Goal: Communication & Community: Participate in discussion

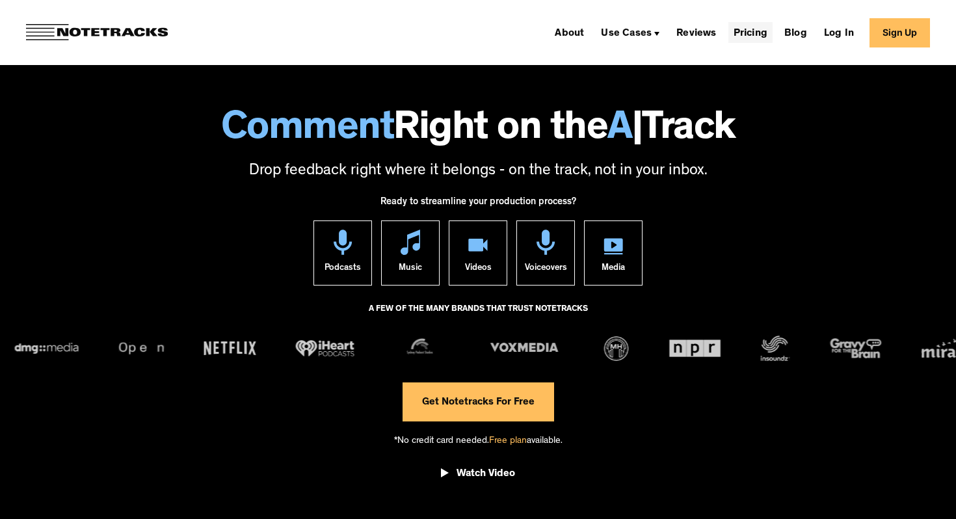
click at [751, 32] on link "Pricing" at bounding box center [750, 32] width 44 height 21
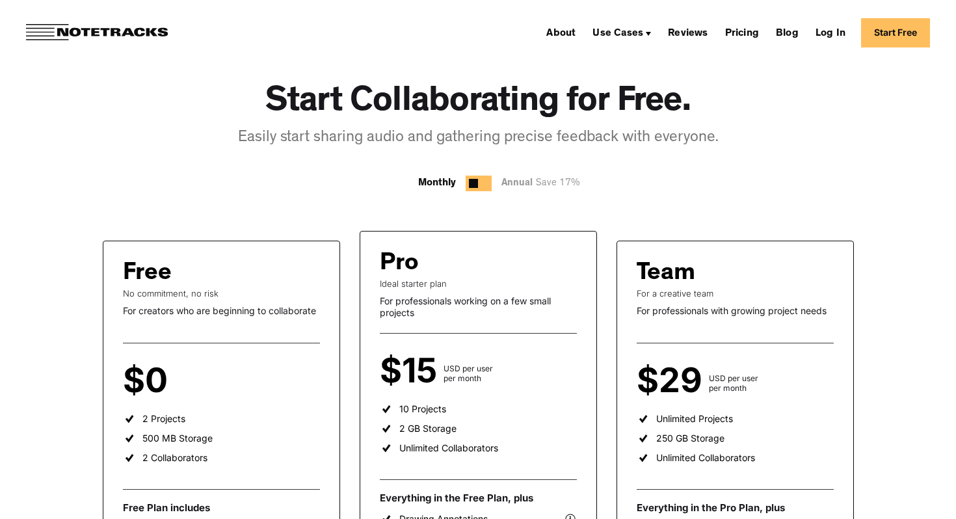
scroll to position [261, 0]
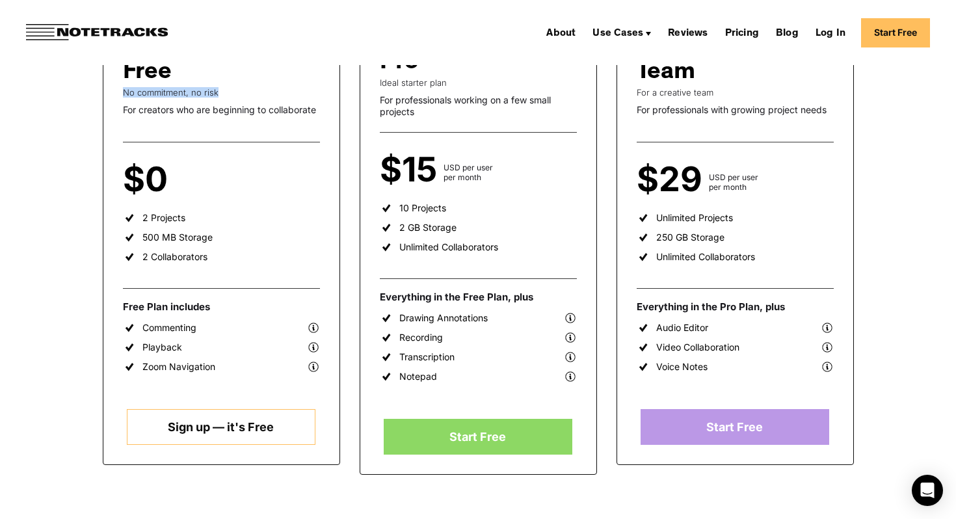
drag, startPoint x: 111, startPoint y: 94, endPoint x: 256, endPoint y: 94, distance: 145.0
click at [255, 94] on div "Free No commitment, no risk For creators who are beginning to collaborate $0 pe…" at bounding box center [221, 252] width 237 height 425
click at [132, 114] on div "For creators who are beginning to collaborate" at bounding box center [221, 110] width 197 height 12
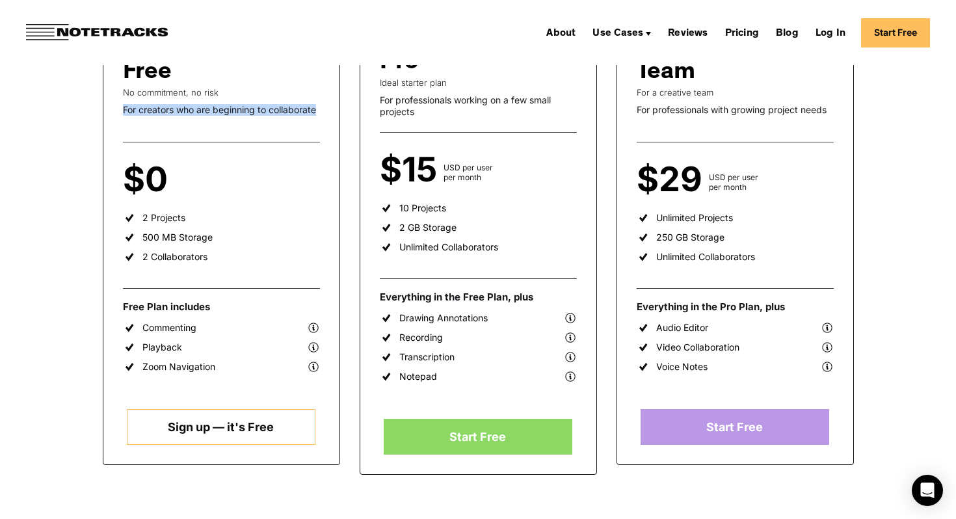
click at [46, 123] on div "Start Collaborating for Free. Easily start sharing audio and gathering precise …" at bounding box center [478, 376] width 936 height 1145
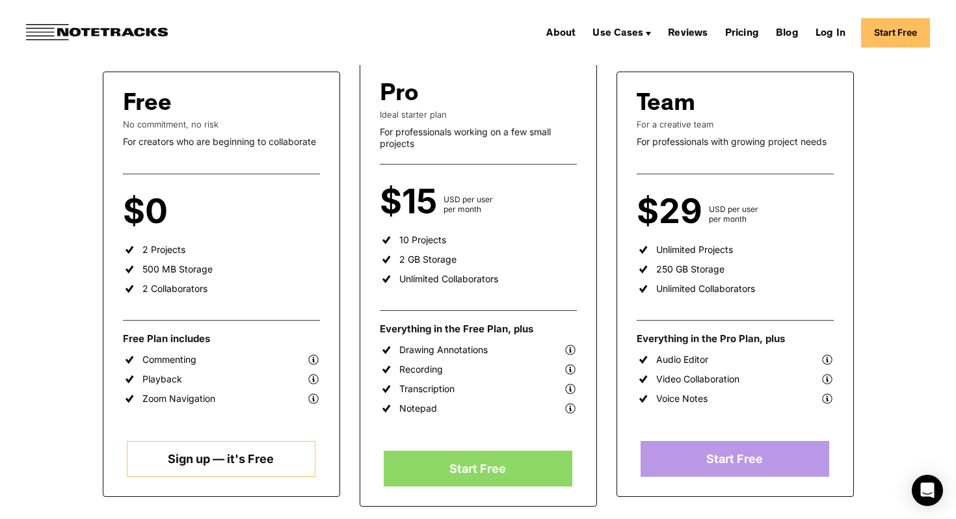
scroll to position [228, 0]
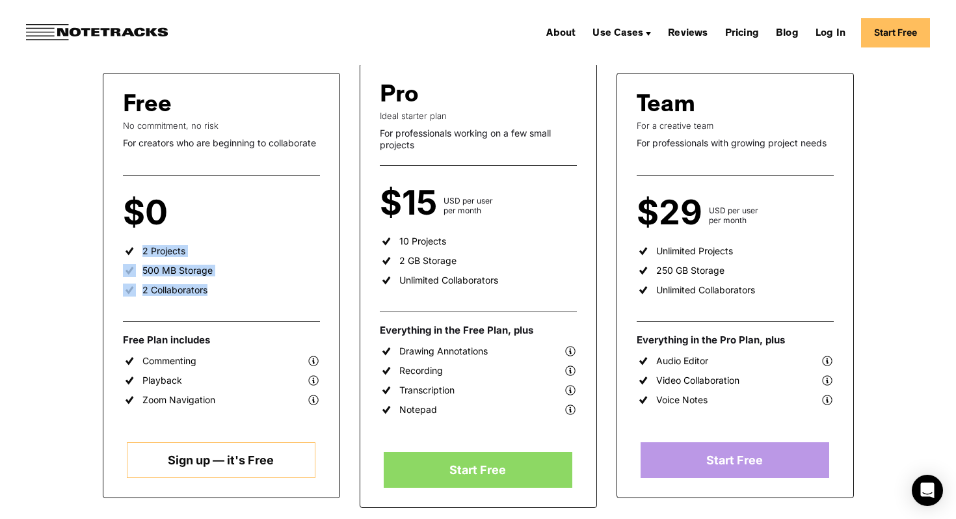
drag, startPoint x: 137, startPoint y: 249, endPoint x: 250, endPoint y: 313, distance: 129.2
click at [250, 313] on div "Free No commitment, no risk For creators who are beginning to collaborate $0 pe…" at bounding box center [221, 285] width 237 height 425
click at [216, 294] on ul "2 Projects 500 MB Storage 2 Collaborators" at bounding box center [221, 273] width 197 height 59
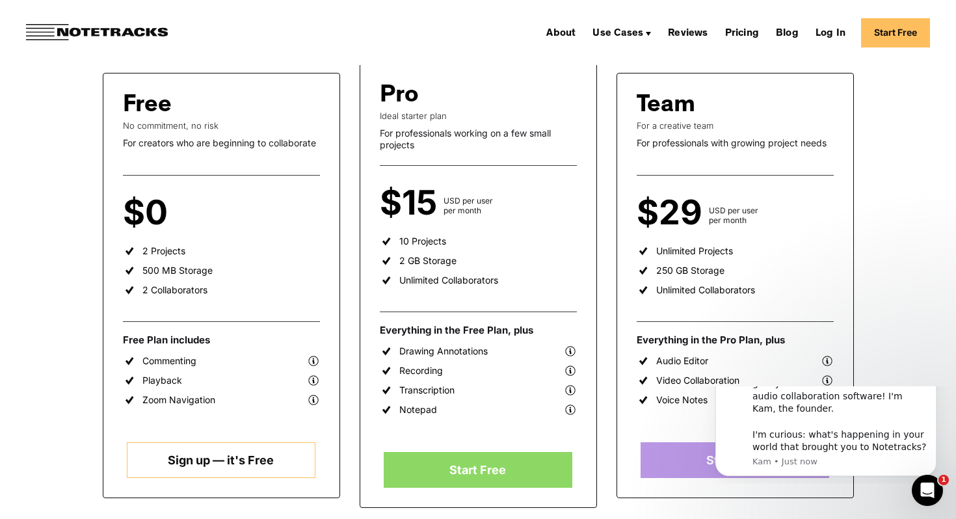
scroll to position [0, 0]
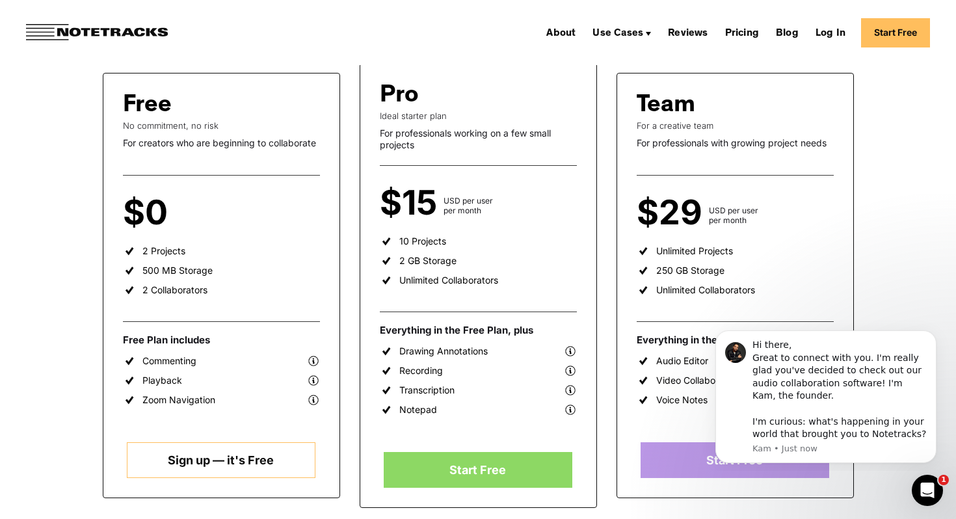
click at [70, 371] on div "Start Collaborating for Free. Easily start sharing audio and gathering precise …" at bounding box center [478, 409] width 936 height 1145
click at [123, 36] on img at bounding box center [97, 32] width 142 height 17
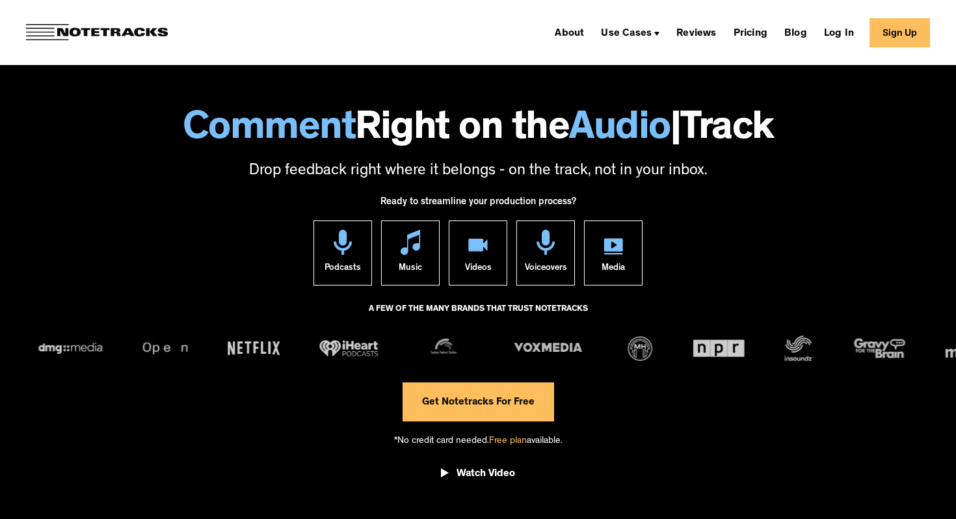
click at [468, 410] on link "Get Notetracks For Free" at bounding box center [477, 401] width 151 height 39
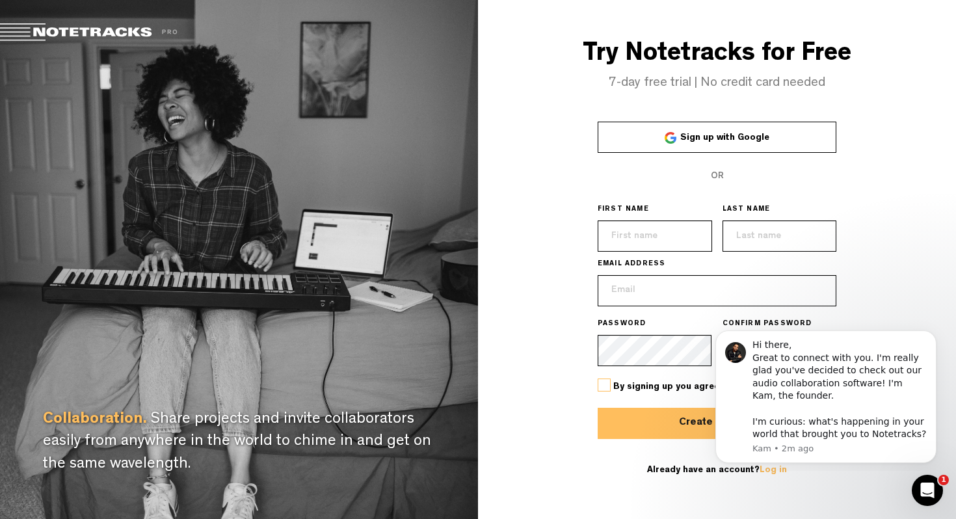
click at [714, 132] on link "Sign up with Google" at bounding box center [716, 137] width 239 height 31
click at [938, 482] on div "Open Intercom Messenger" at bounding box center [925, 488] width 43 height 43
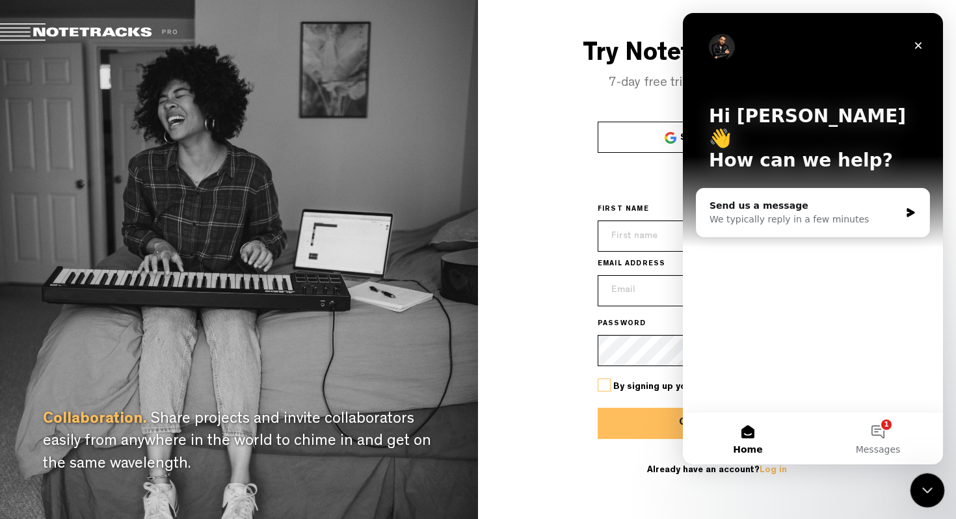
click at [930, 488] on icon "Close Intercom Messenger" at bounding box center [925, 488] width 16 height 16
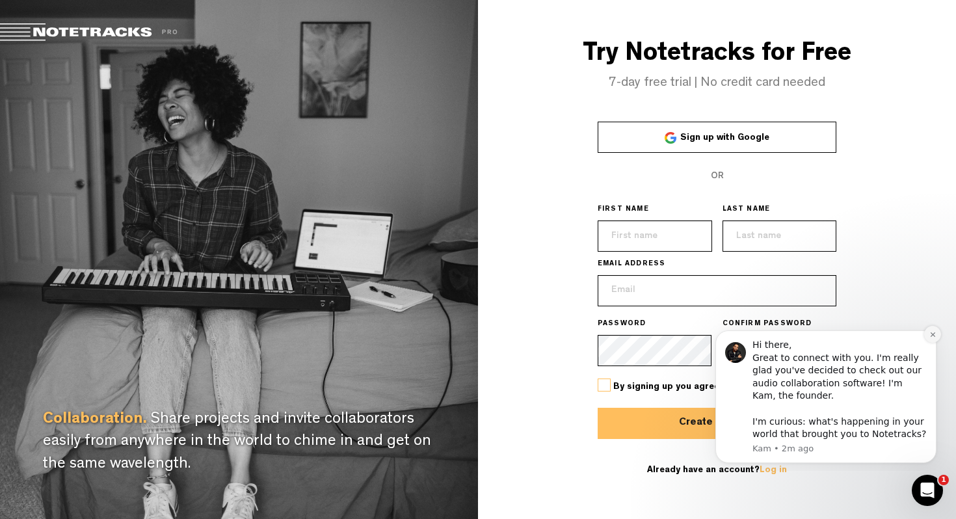
click at [933, 339] on button "Dismiss notification" at bounding box center [932, 334] width 17 height 17
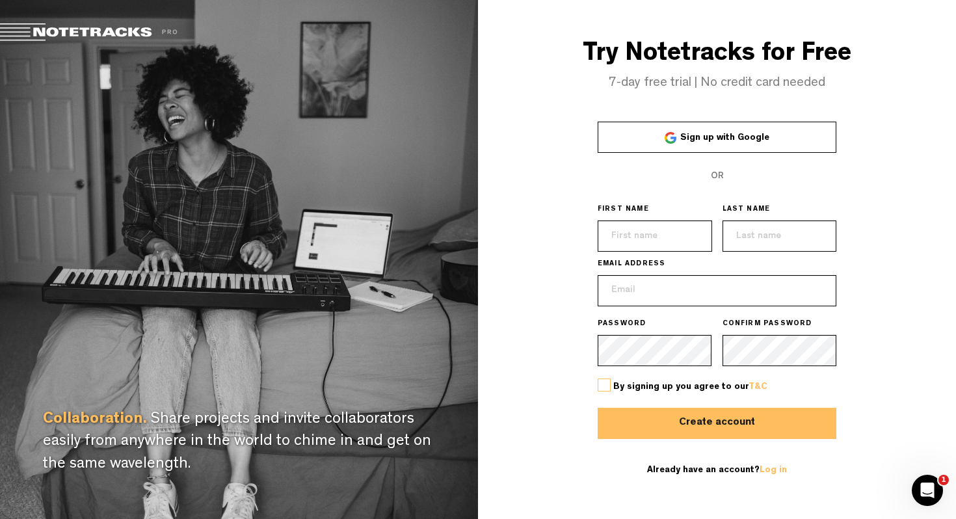
click at [777, 139] on link "Sign up with Google" at bounding box center [716, 137] width 239 height 31
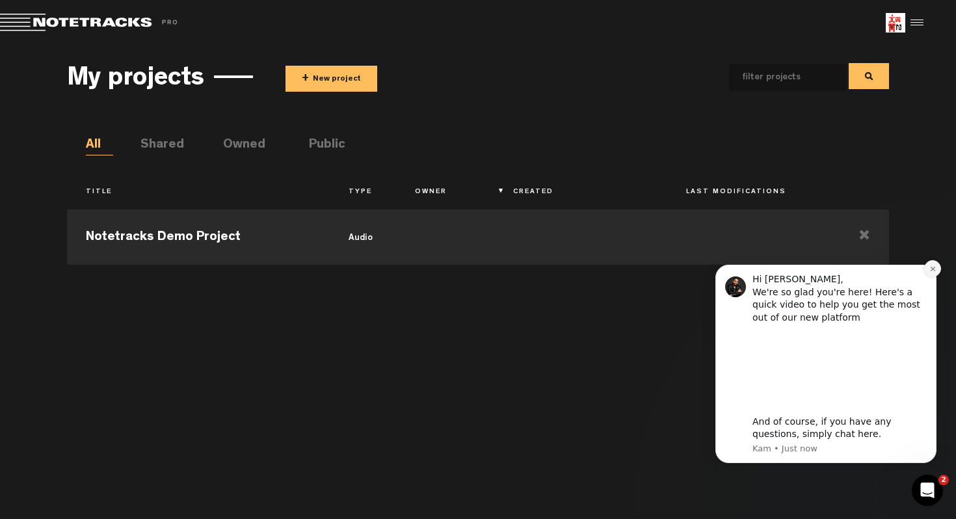
click at [930, 273] on button "Dismiss notification" at bounding box center [932, 268] width 17 height 17
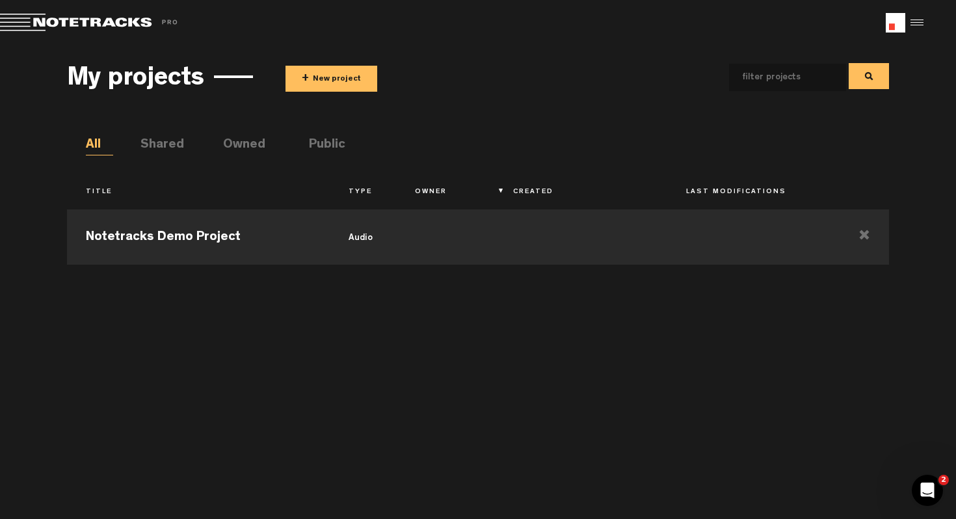
click at [339, 77] on button "+ New project" at bounding box center [331, 79] width 92 height 26
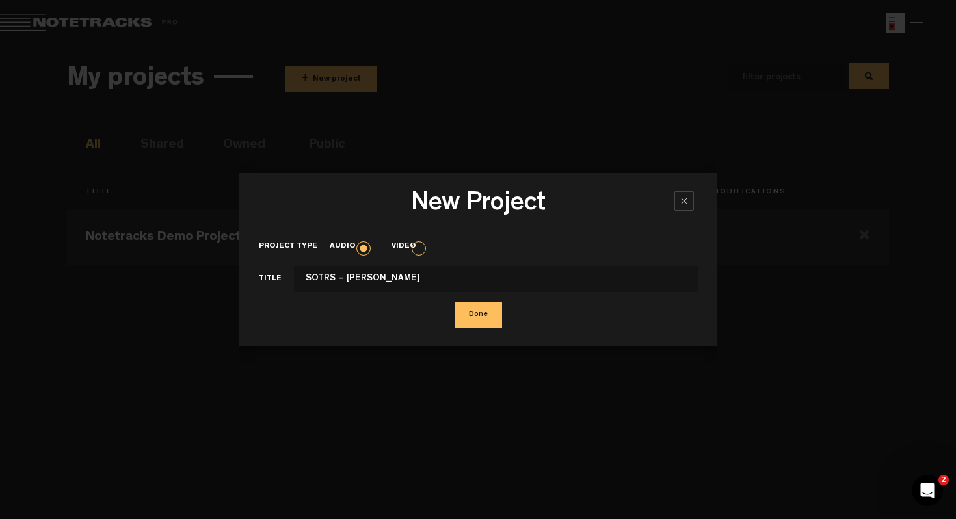
type input "SOTRS – [PERSON_NAME]"
click at [479, 307] on button "Done" at bounding box center [477, 315] width 47 height 26
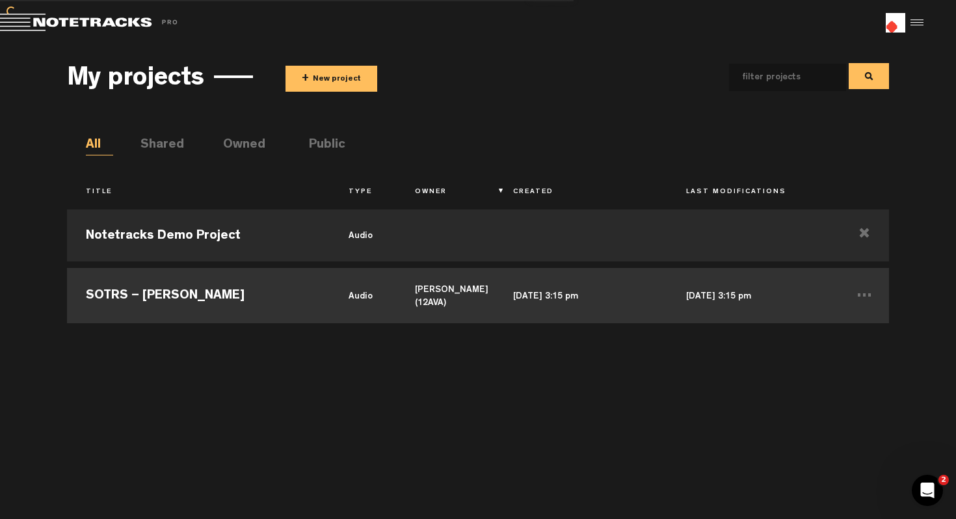
click at [190, 13] on div "X Your screen size is currently not optimal for this view. X Exit Project SOTRS…" at bounding box center [478, 6] width 956 height 13
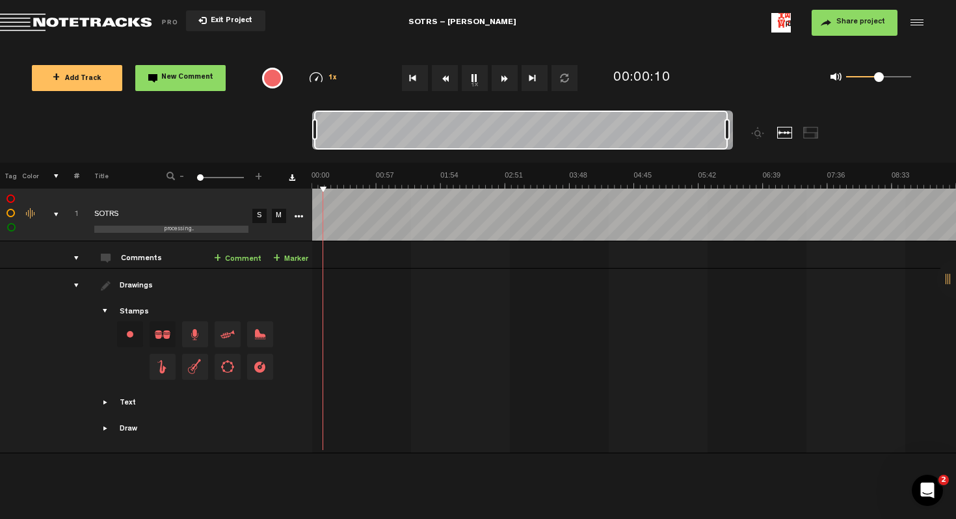
drag, startPoint x: 352, startPoint y: 130, endPoint x: 762, endPoint y: 153, distance: 410.8
click at [762, 153] on div at bounding box center [575, 137] width 526 height 52
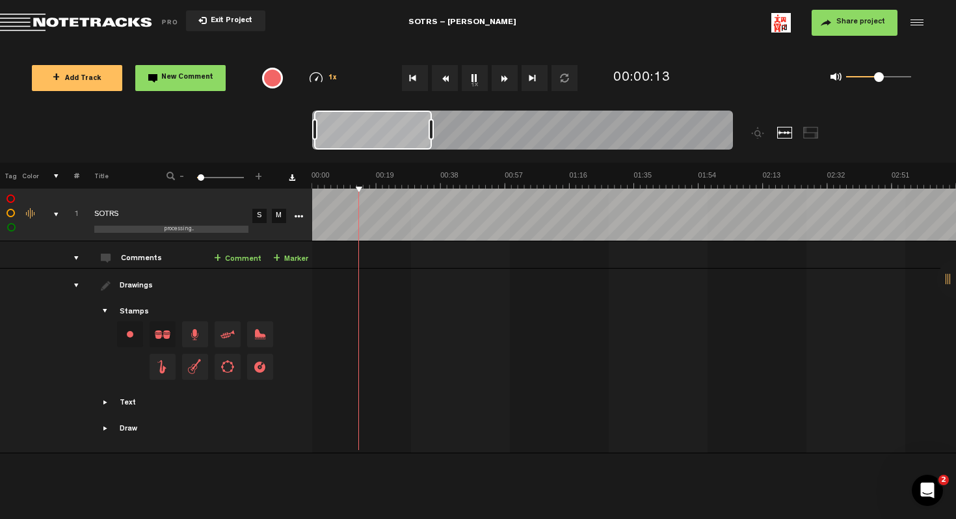
drag, startPoint x: 727, startPoint y: 129, endPoint x: 419, endPoint y: 131, distance: 308.1
click at [428, 131] on div at bounding box center [430, 129] width 5 height 21
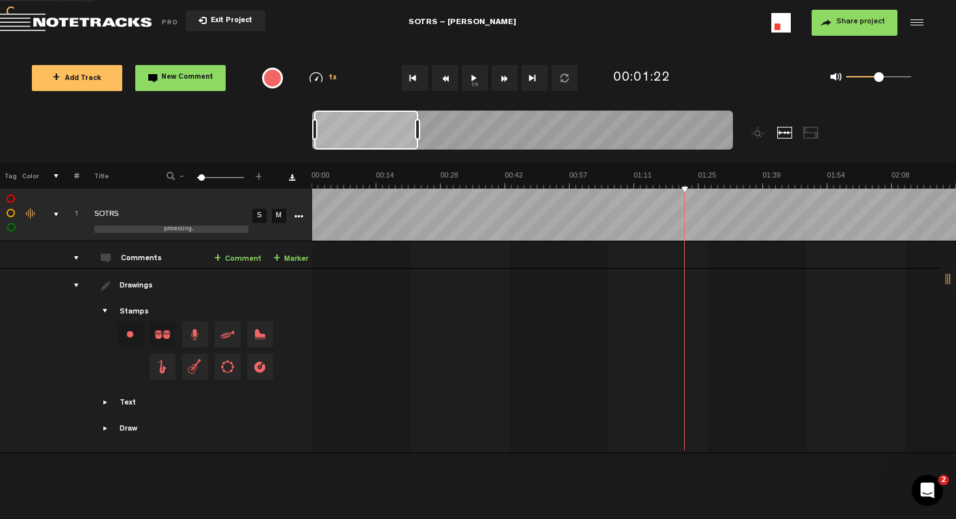
scroll to position [0, 0]
drag, startPoint x: 372, startPoint y: 185, endPoint x: 278, endPoint y: 185, distance: 94.3
click at [279, 185] on tr "Tag Color # Title - 1 100 4 +" at bounding box center [478, 176] width 956 height 26
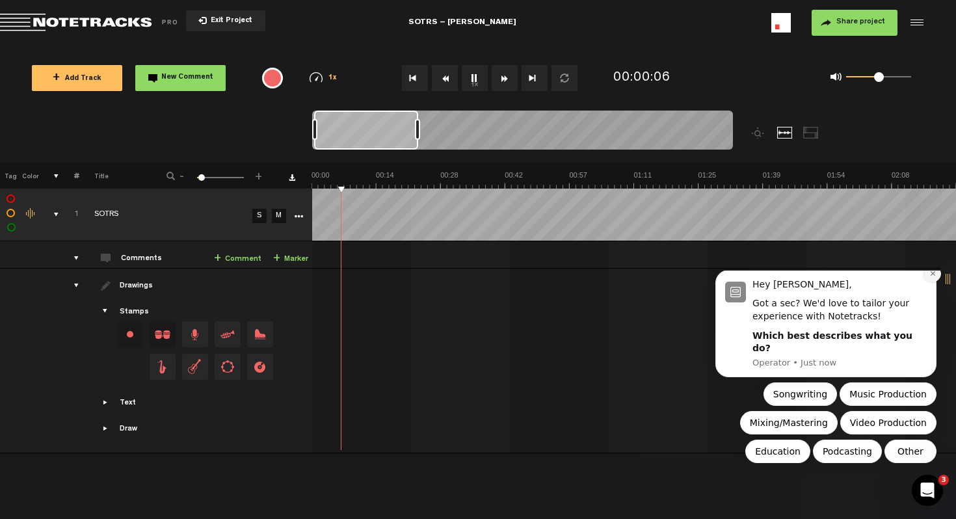
click at [935, 277] on icon "Dismiss notification" at bounding box center [932, 273] width 7 height 7
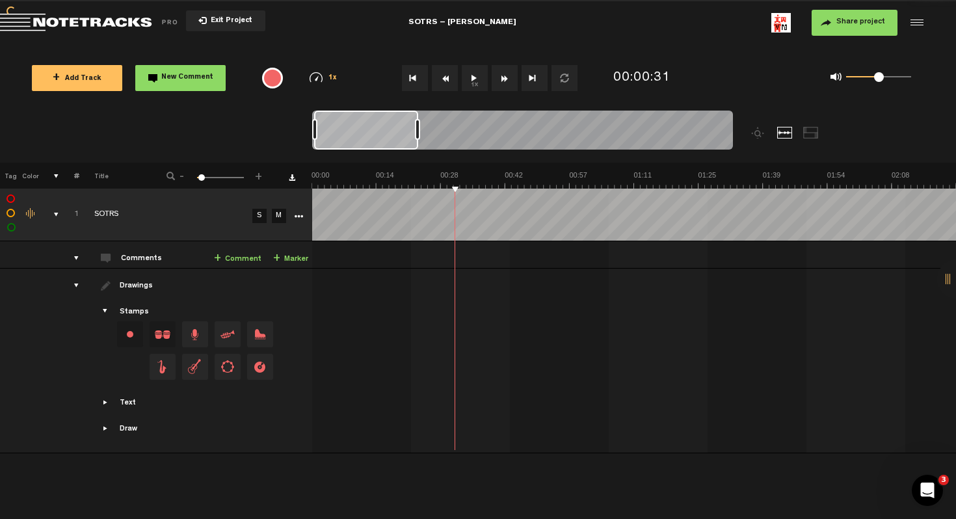
click at [252, 255] on link "+ Comment" at bounding box center [237, 259] width 47 height 15
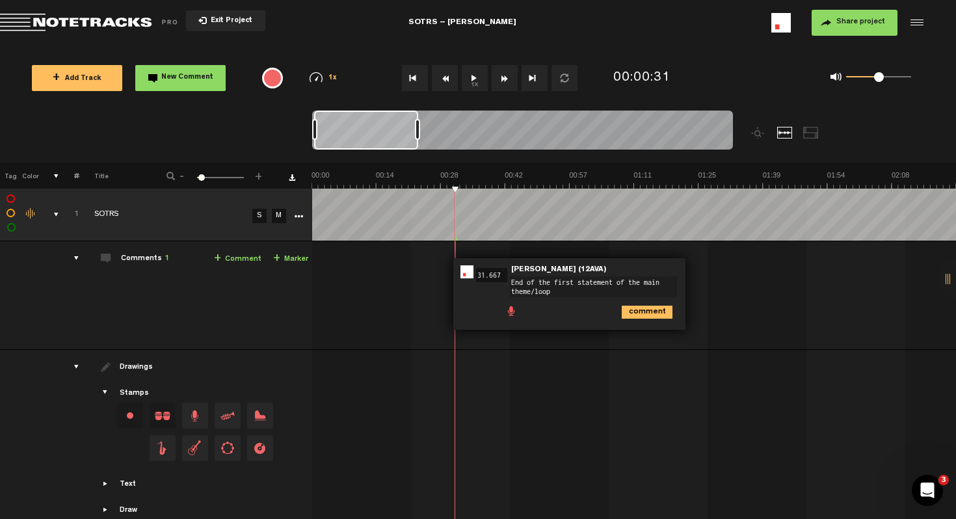
type textarea "End of the first statement of the main theme/loop"
click at [634, 311] on icon "comment" at bounding box center [646, 312] width 51 height 13
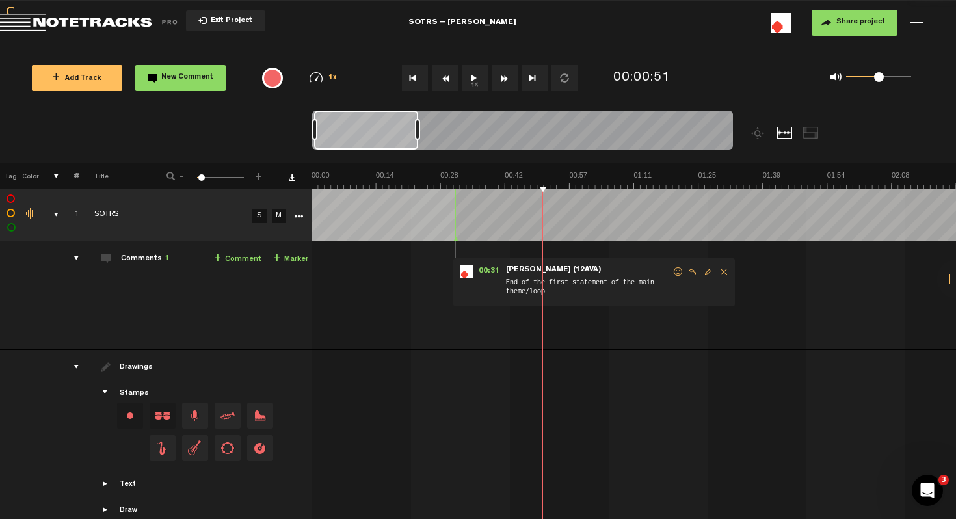
drag, startPoint x: 543, startPoint y: 188, endPoint x: 452, endPoint y: 187, distance: 91.0
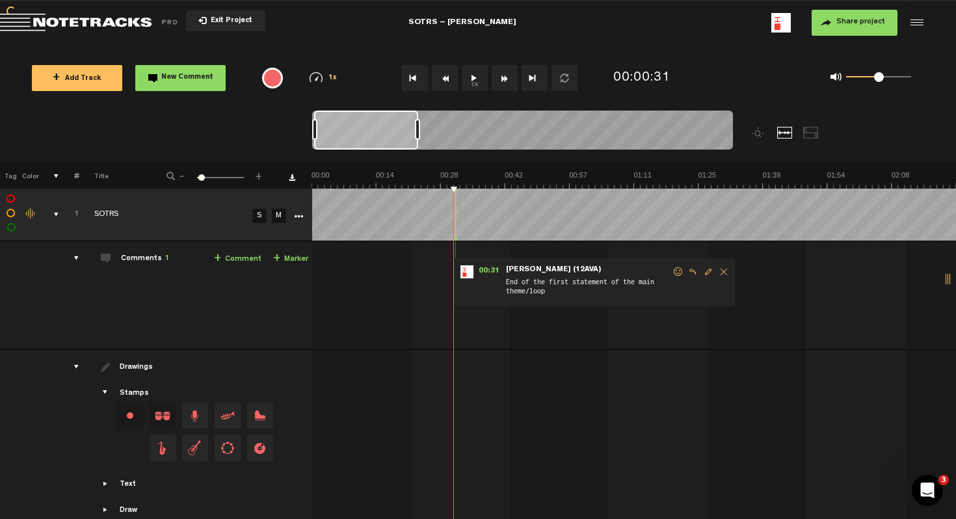
click at [458, 188] on div "+ New drawing Tag Color # Title - 1 100 4 + 1 completed SOTRS S M Export to Hea…" at bounding box center [478, 336] width 956 height 346
click at [245, 263] on link "+ Comment" at bounding box center [237, 259] width 47 height 15
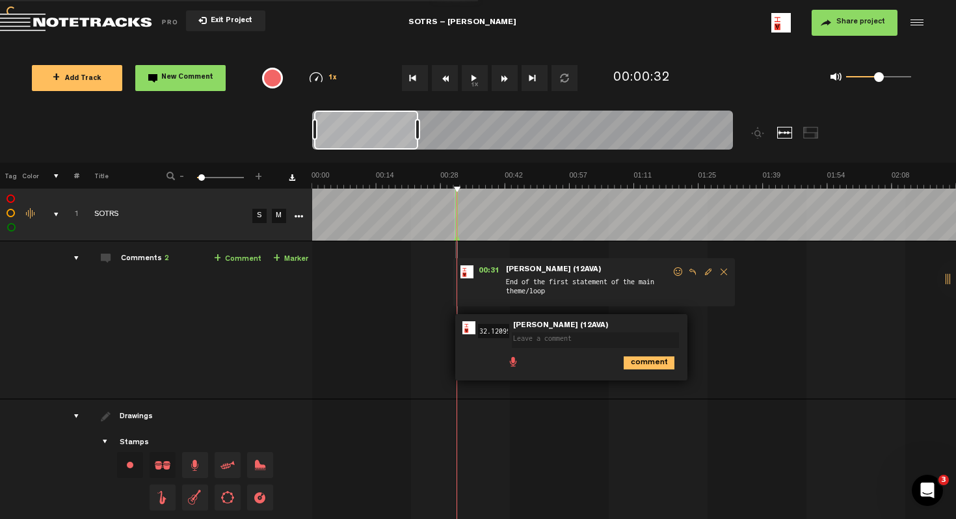
click at [241, 258] on link "+ Comment" at bounding box center [237, 259] width 47 height 15
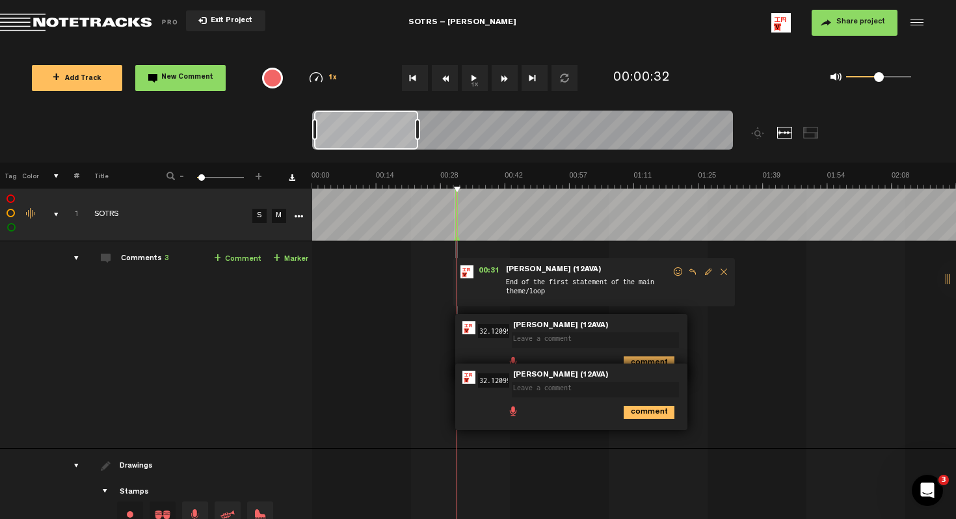
click at [727, 361] on div "00:31 - NaN:NaN • [PERSON_NAME] (12AVA): "End of the first statement of the mai…" at bounding box center [635, 350] width 642 height 196
drag, startPoint x: 593, startPoint y: 371, endPoint x: 540, endPoint y: 413, distance: 67.6
click at [540, 413] on div "00:32 32.120999999999995 - NaN:[PERSON_NAME] • [PERSON_NAME] (12AVA): "" [PERSO…" at bounding box center [571, 396] width 232 height 66
click at [653, 408] on icon "comment" at bounding box center [648, 412] width 51 height 13
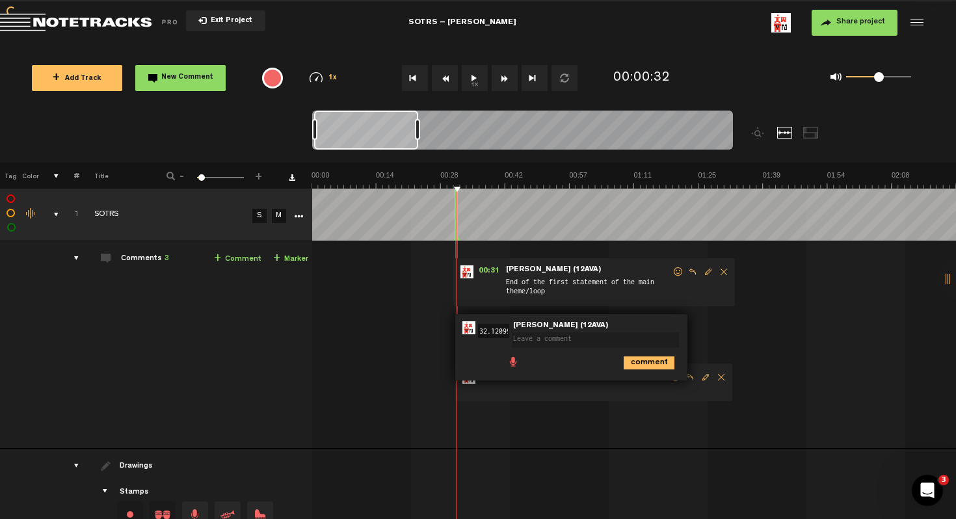
click at [717, 380] on span "Delete comment" at bounding box center [721, 376] width 16 height 9
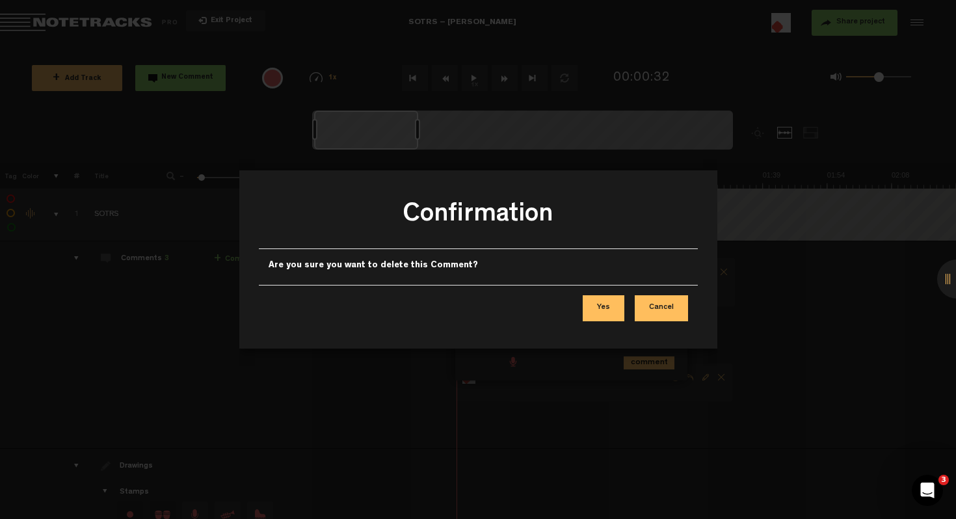
click at [657, 306] on button "Cancel" at bounding box center [660, 308] width 53 height 26
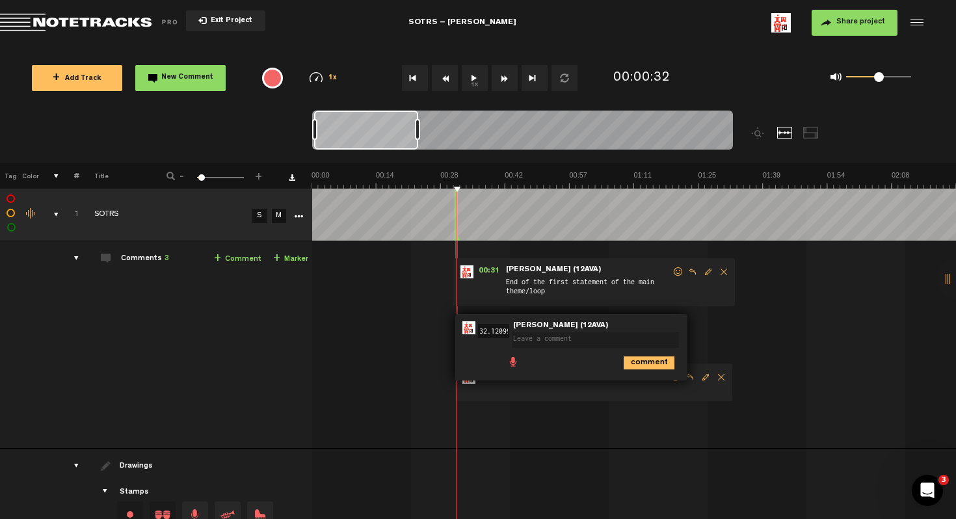
click at [723, 378] on span "Delete comment" at bounding box center [721, 376] width 16 height 9
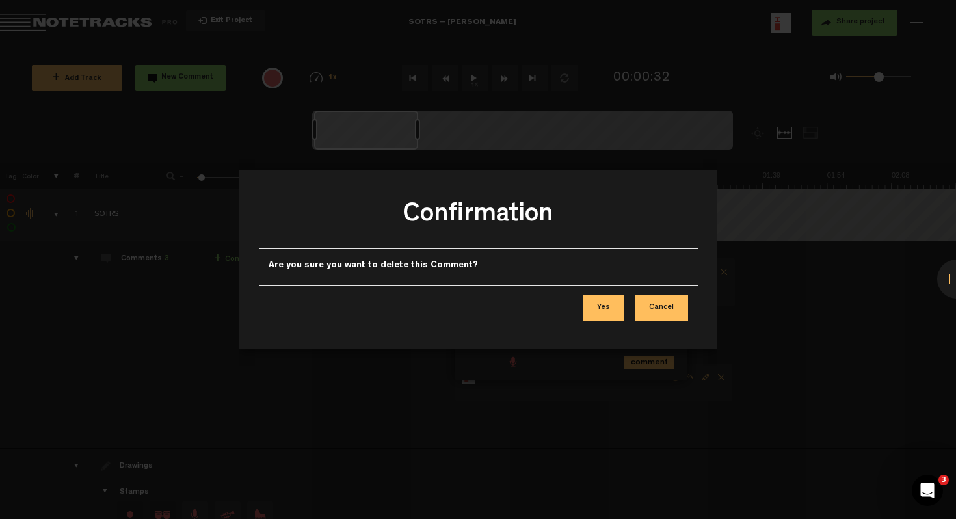
click at [609, 315] on button "Yes" at bounding box center [603, 308] width 42 height 26
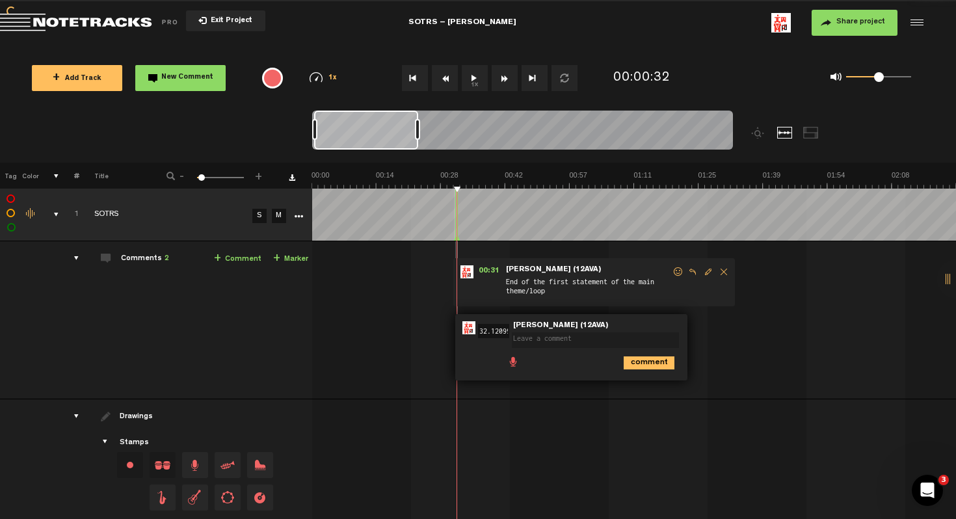
click at [560, 337] on textarea at bounding box center [595, 340] width 167 height 16
type textarea "Saw Wave synth loop begins fading in."
click at [639, 362] on icon "comment" at bounding box center [648, 362] width 51 height 13
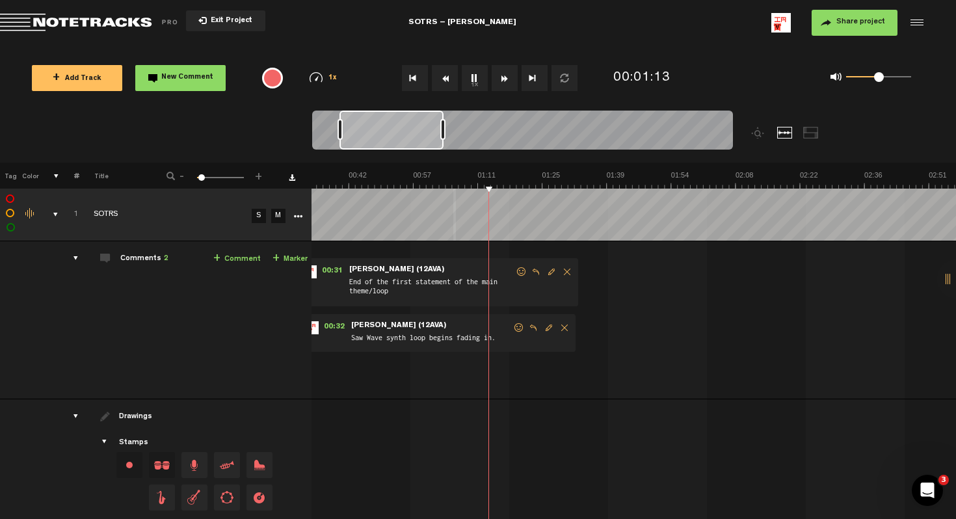
scroll to position [0, 269]
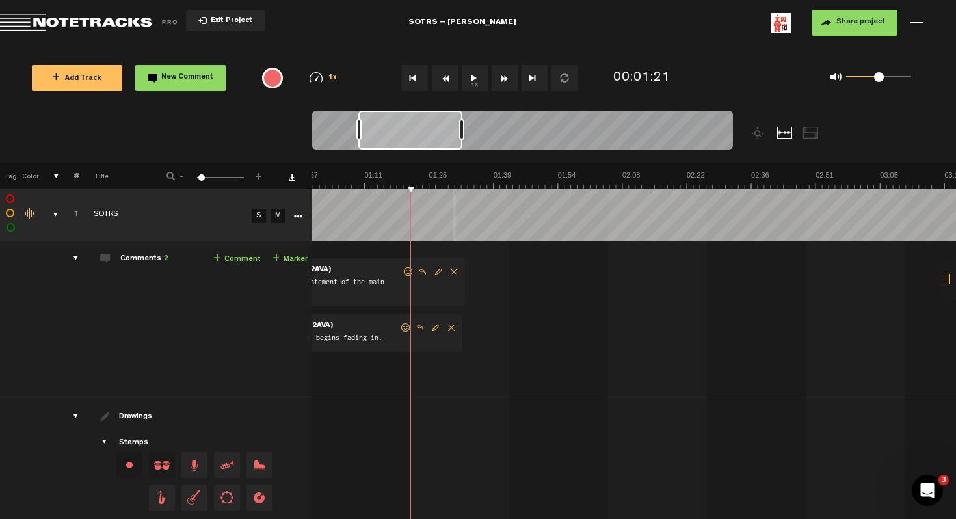
click at [239, 254] on link "+ Comment" at bounding box center [236, 259] width 47 height 15
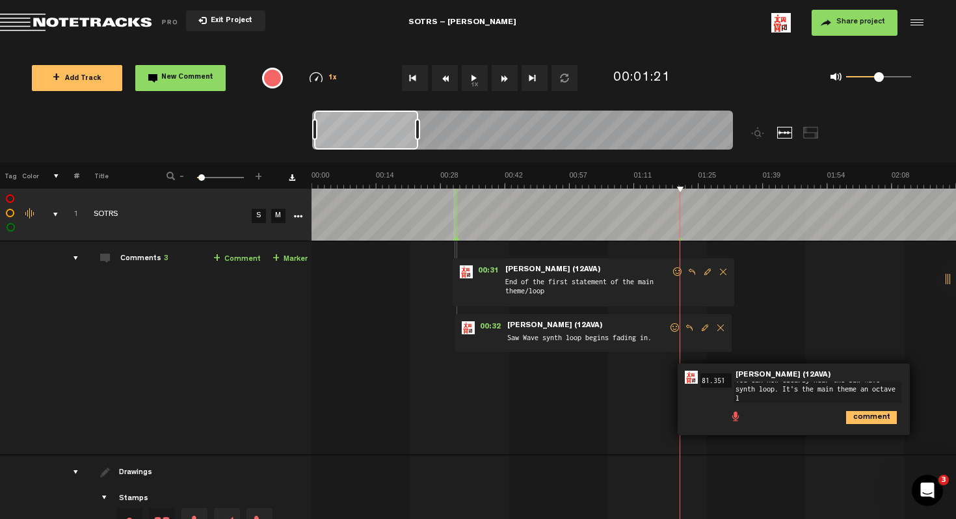
scroll to position [0, 0]
type textarea "You can now clearly hear the Saw Wave synth loop. It's the main theme an octave…"
click at [882, 428] on icon "comment" at bounding box center [871, 427] width 51 height 13
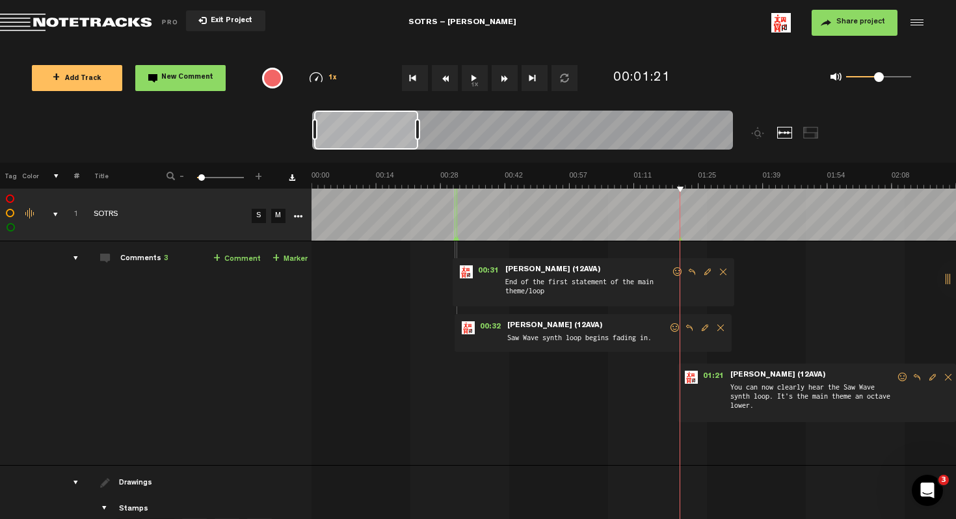
click at [647, 289] on span "End of the first statement of the main theme/loop" at bounding box center [587, 288] width 167 height 25
click at [706, 269] on span "Edit comment" at bounding box center [707, 271] width 16 height 9
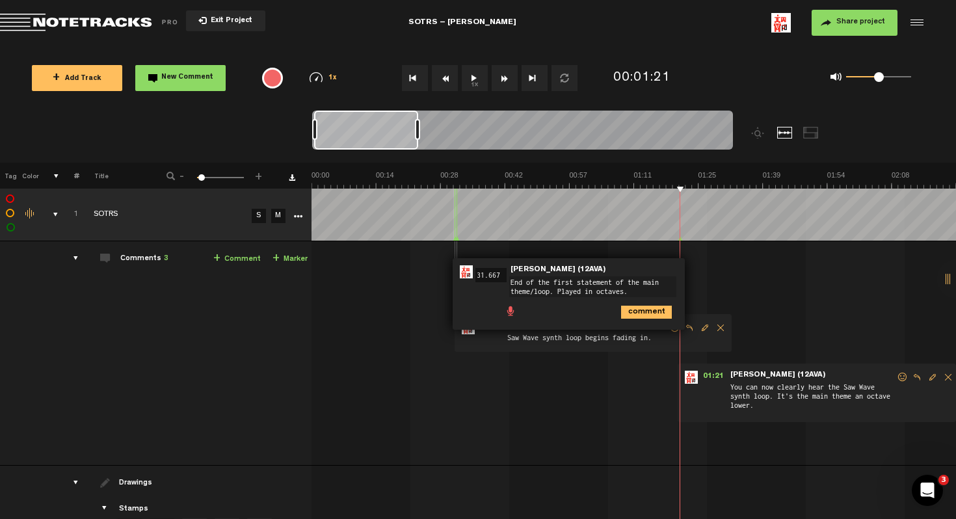
type textarea "End of the first statement of the main theme/loop. Played in octaves."
click at [657, 311] on icon "comment" at bounding box center [646, 312] width 51 height 13
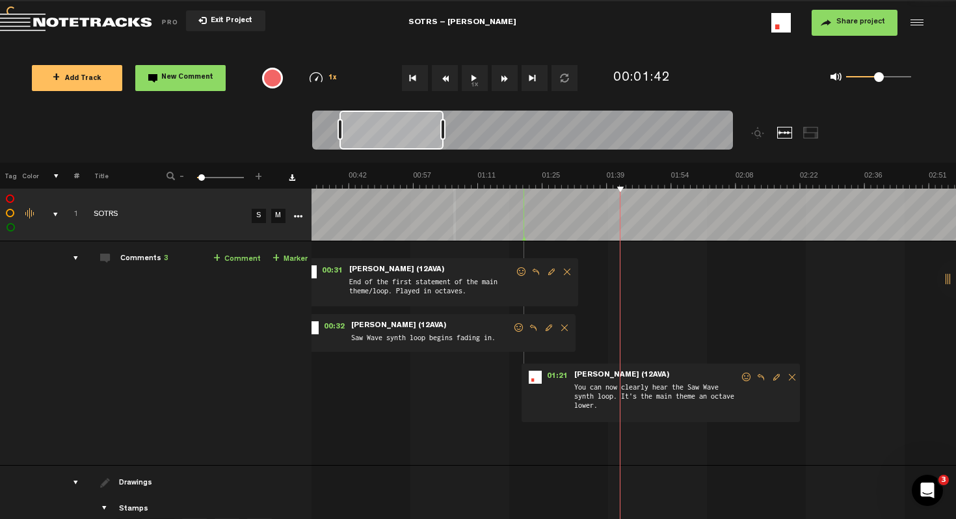
click at [234, 256] on link "+ Comment" at bounding box center [236, 259] width 47 height 15
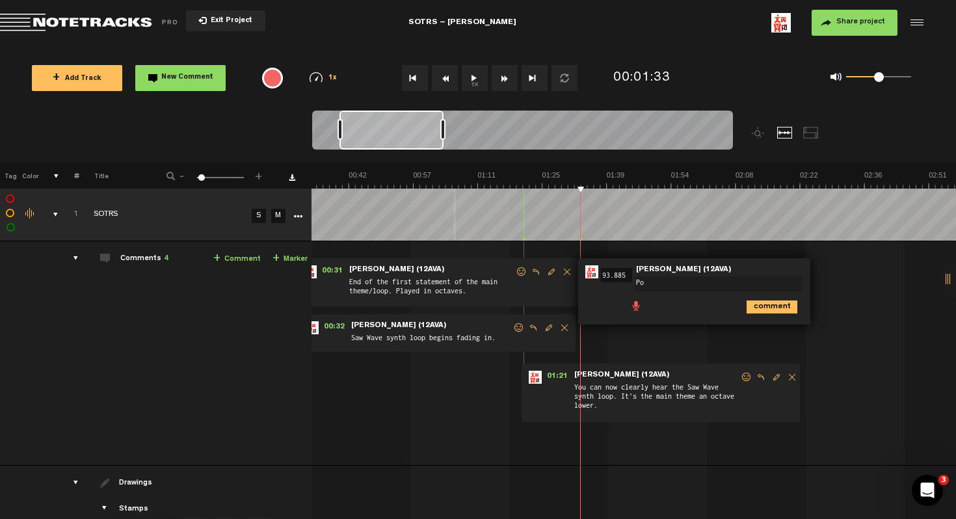
type textarea "P"
type textarea "Chord? starts to fade in?"
click at [751, 311] on icon "comment" at bounding box center [771, 306] width 51 height 13
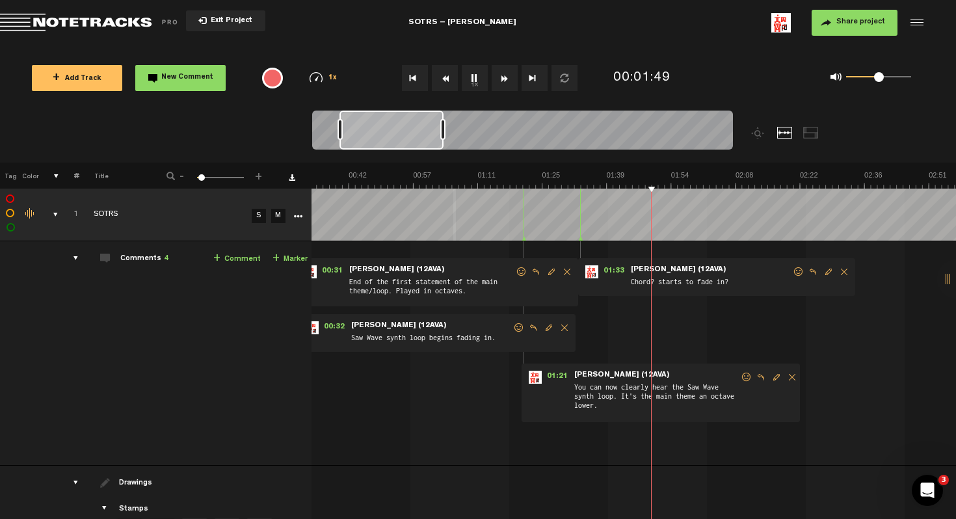
scroll to position [0, 156]
click at [243, 257] on link "+ Comment" at bounding box center [236, 259] width 47 height 15
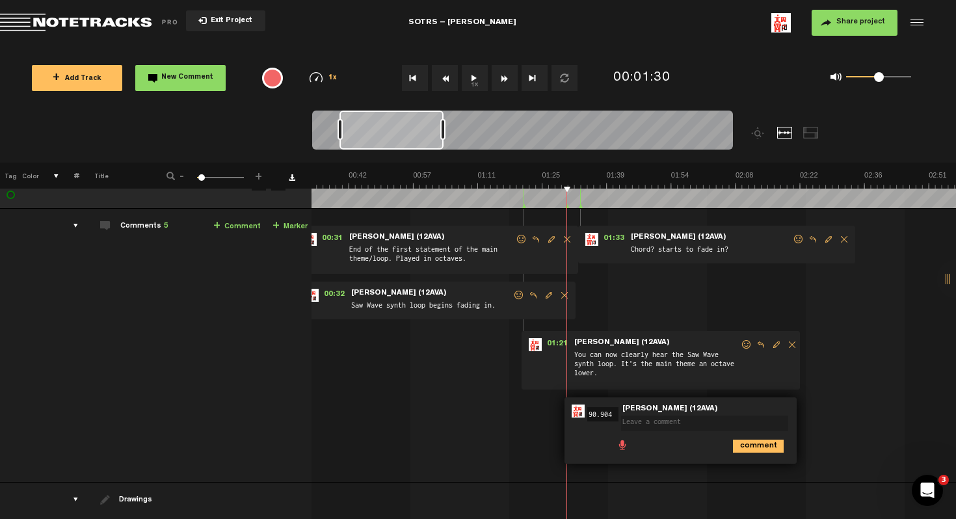
scroll to position [0, 78]
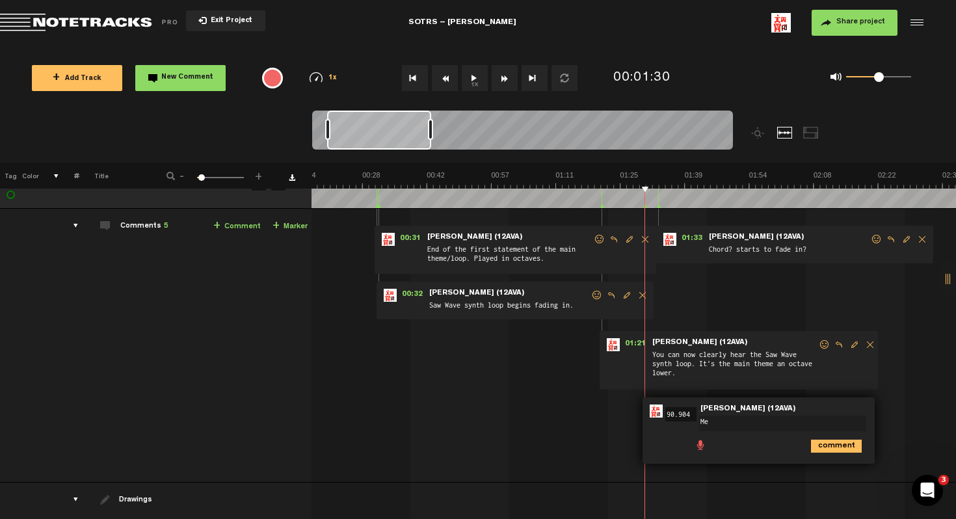
type textarea "M"
type textarea "Melody (non-theme/loop) starts."
click at [820, 450] on icon "comment" at bounding box center [836, 445] width 51 height 13
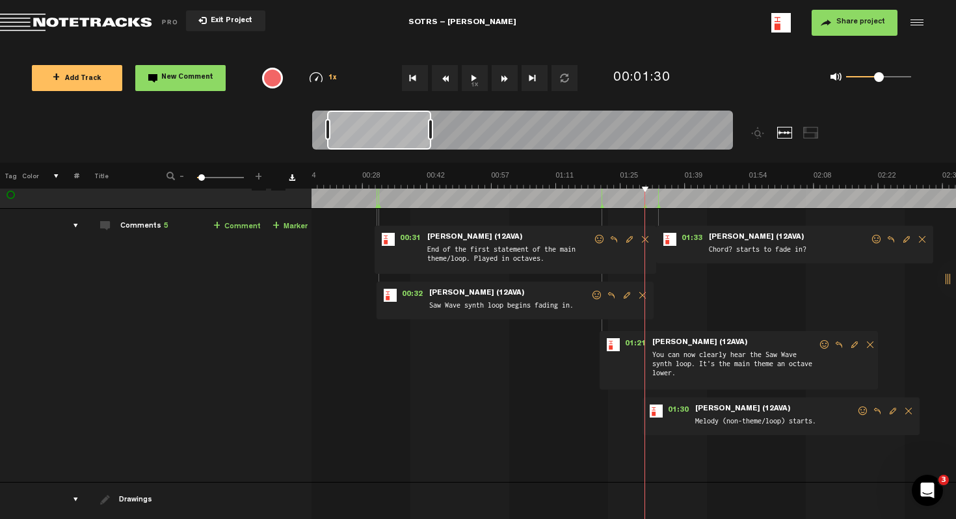
click at [888, 413] on span "Edit comment" at bounding box center [893, 410] width 16 height 9
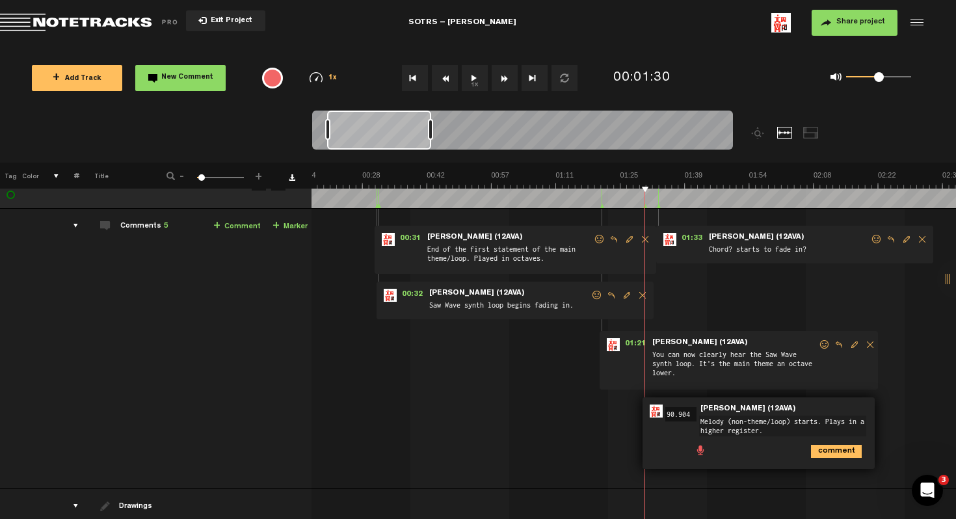
type textarea "Melody (non-theme/loop) starts. Plays in a higher register."
click at [841, 451] on icon "comment" at bounding box center [836, 451] width 51 height 13
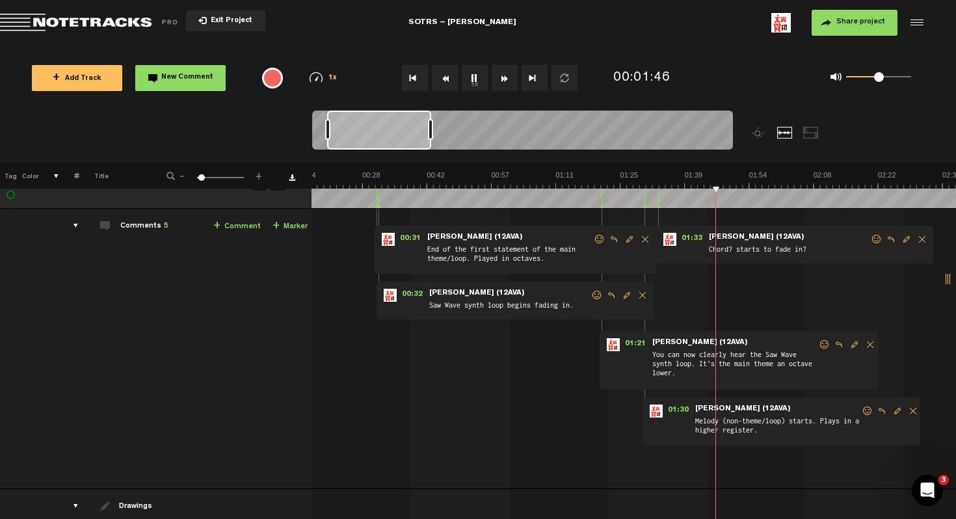
click at [623, 294] on span "Edit comment" at bounding box center [627, 295] width 16 height 9
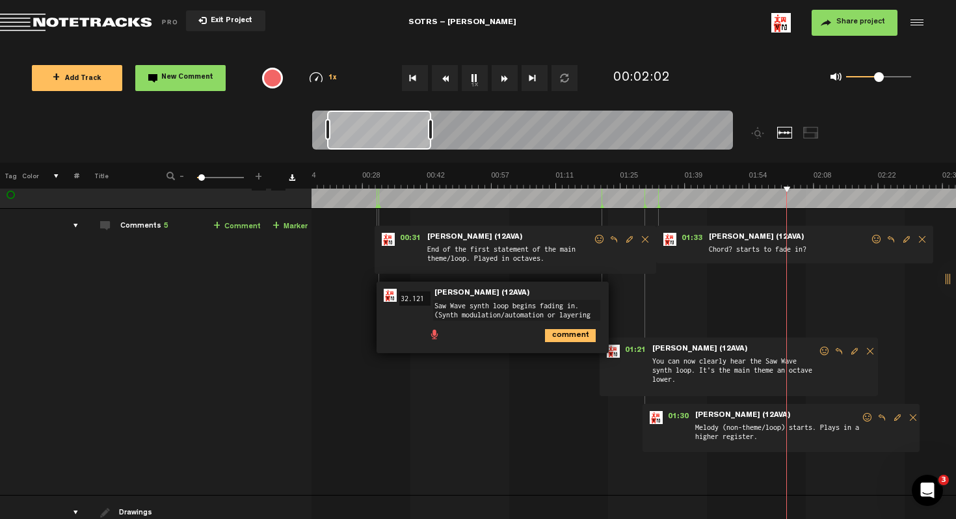
scroll to position [8, 0]
type textarea "Saw Wave synth loop begins fading in. (Synth modulation/automation or layering?)"
click at [636, 449] on div "00:31 - NaN:[PERSON_NAME] • [PERSON_NAME] (12AVA): "End of the first statement …" at bounding box center [556, 357] width 642 height 276
click at [644, 282] on hr at bounding box center [644, 311] width 1 height 204
click at [577, 337] on icon "comment" at bounding box center [570, 335] width 51 height 13
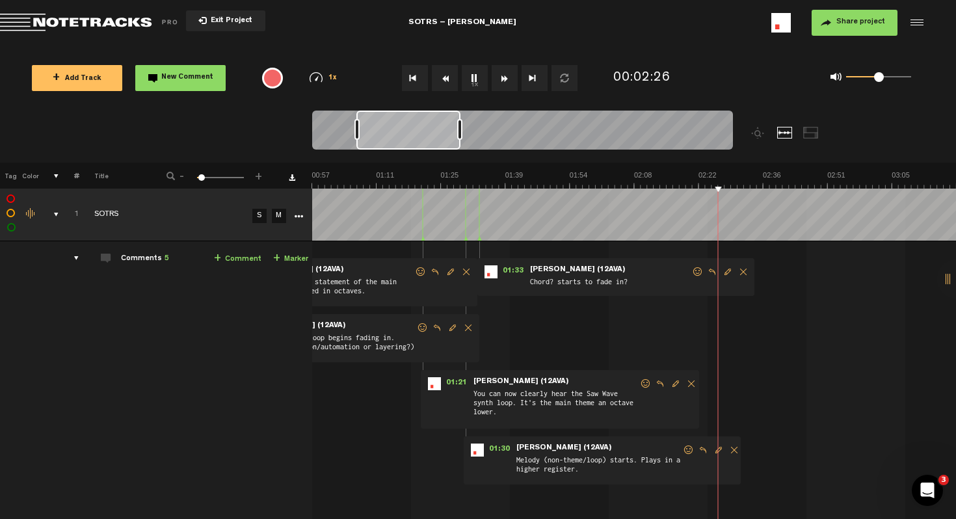
scroll to position [0, 8]
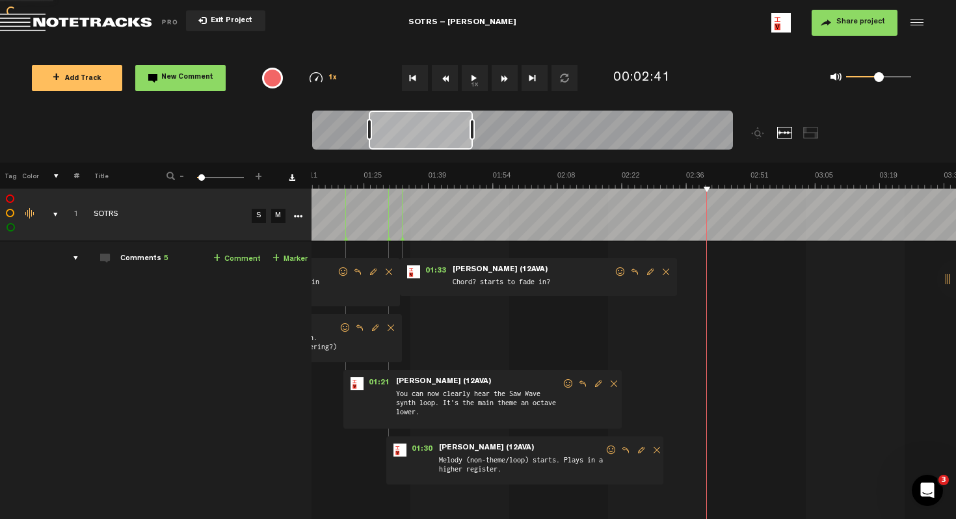
click at [235, 259] on link "+ Comment" at bounding box center [236, 259] width 47 height 15
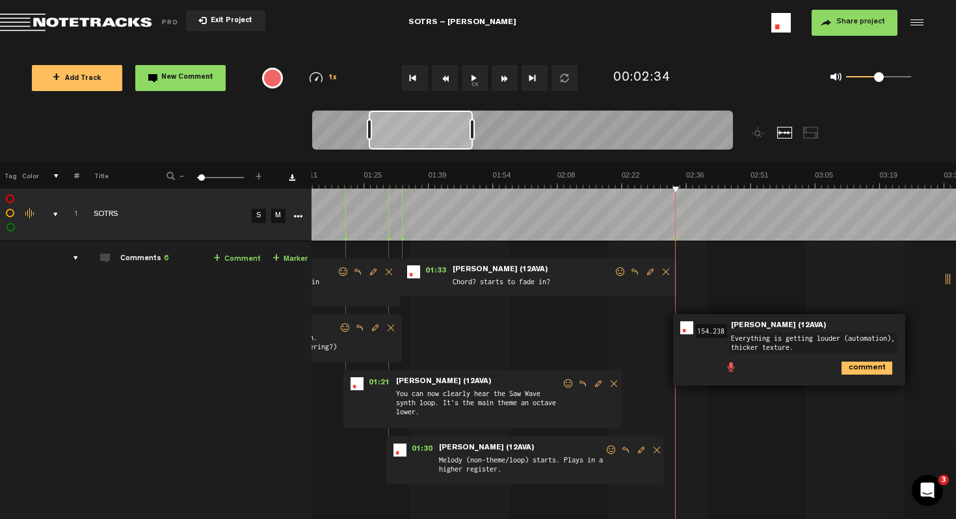
type textarea "Everything is getting louder (automation), thicker texture."
click at [844, 363] on icon "comment" at bounding box center [866, 367] width 51 height 13
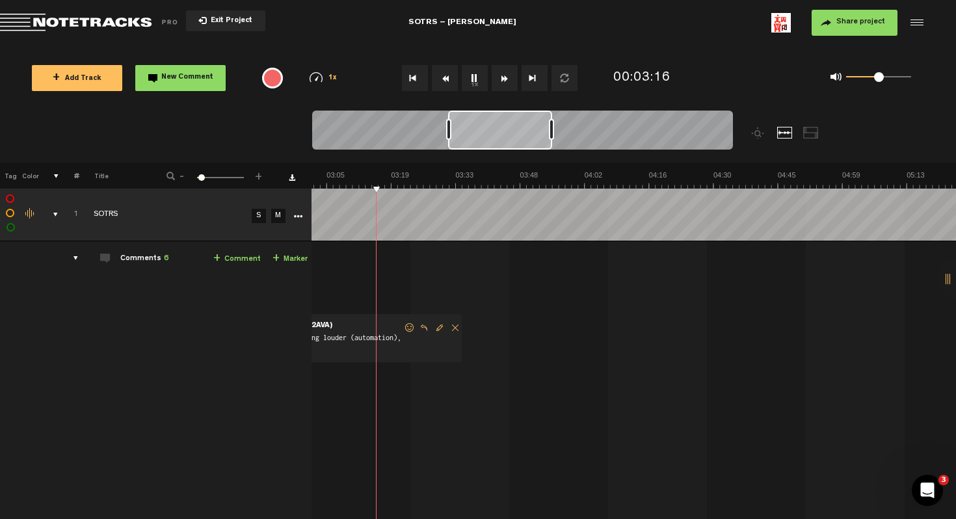
scroll to position [0, 822]
click at [329, 185] on img at bounding box center [777, 179] width 2577 height 18
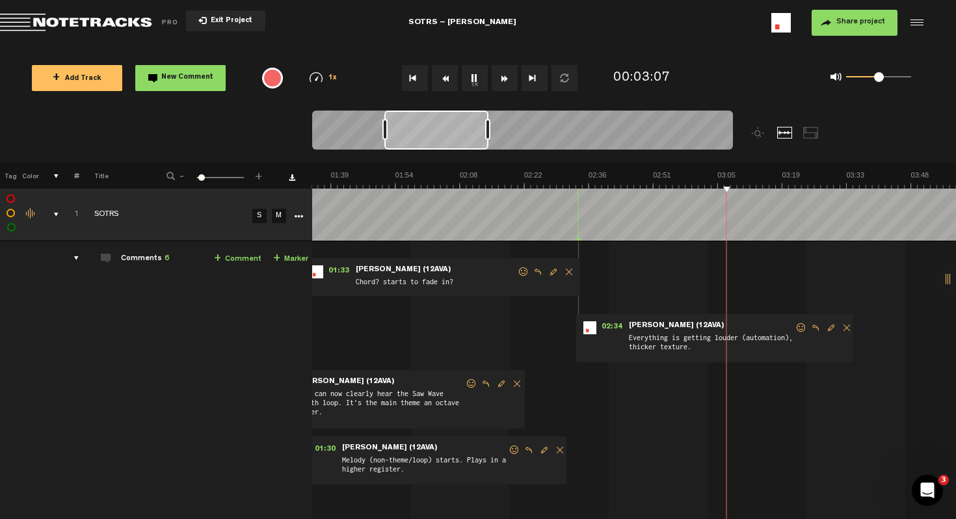
scroll to position [0, 432]
click at [243, 261] on link "+ Comment" at bounding box center [237, 259] width 47 height 15
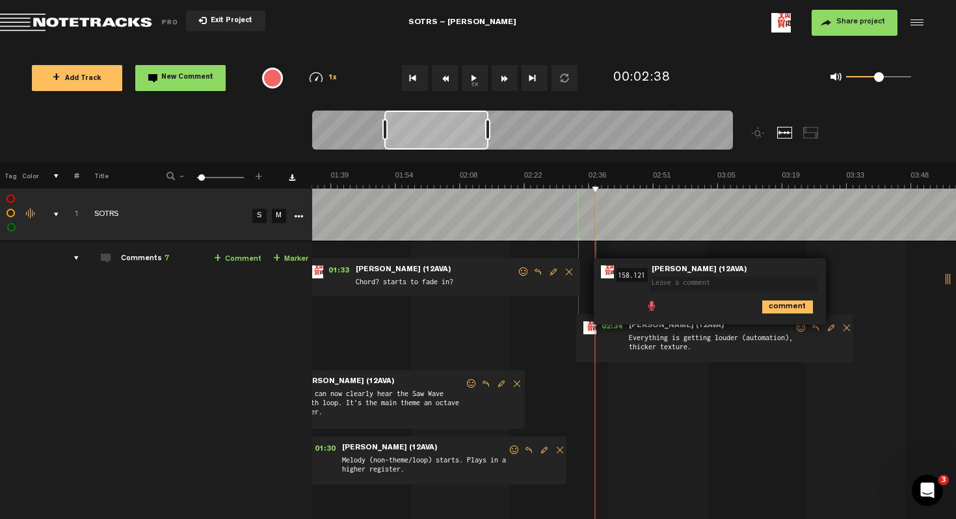
type textarea "E"
click at [673, 294] on textarea "8th note stacato-esque, chord pattern starts fade in." at bounding box center [733, 286] width 167 height 21
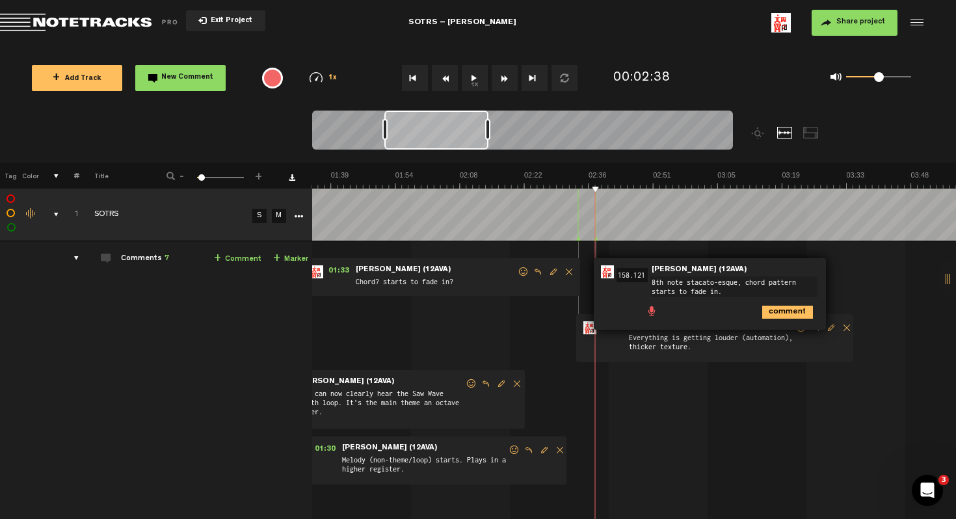
type textarea "8th note stacato-esque, chord pattern starts to fade in."
click at [783, 308] on icon "comment" at bounding box center [787, 312] width 51 height 13
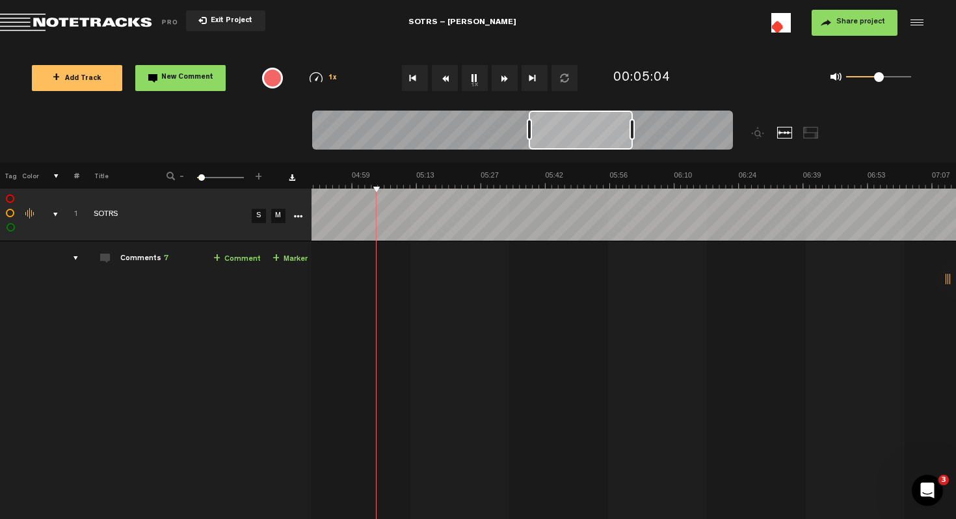
scroll to position [0, 1313]
click at [226, 255] on link "+ Comment" at bounding box center [236, 259] width 47 height 15
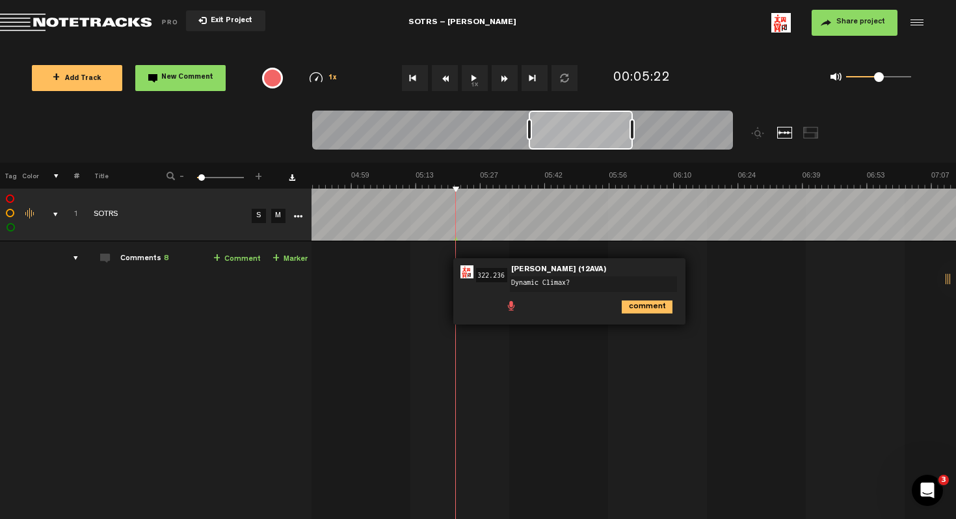
type textarea "Dynamic Climax?"
click at [636, 311] on icon "comment" at bounding box center [646, 306] width 51 height 13
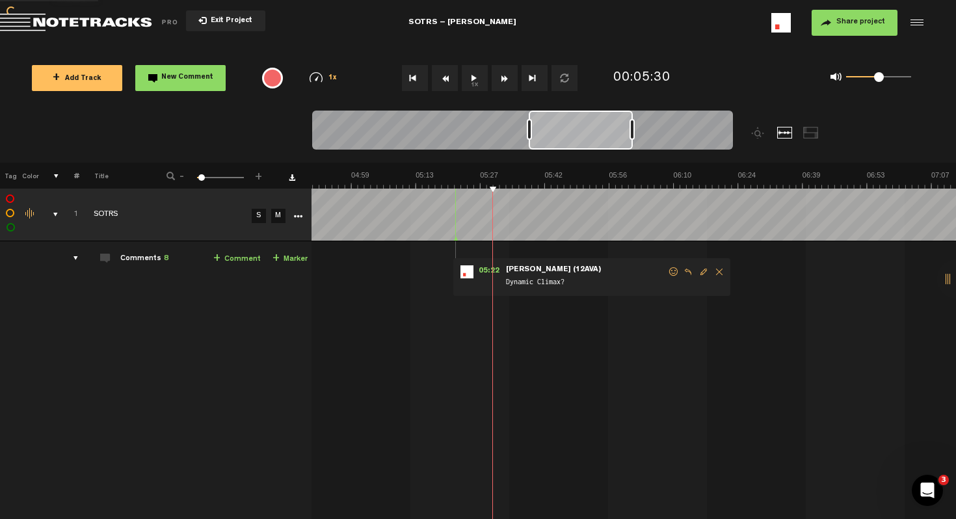
click at [475, 185] on img at bounding box center [286, 179] width 2577 height 18
click at [466, 182] on img at bounding box center [286, 179] width 2577 height 18
click at [474, 185] on img at bounding box center [286, 179] width 2577 height 18
click at [236, 256] on link "+ Comment" at bounding box center [236, 259] width 47 height 15
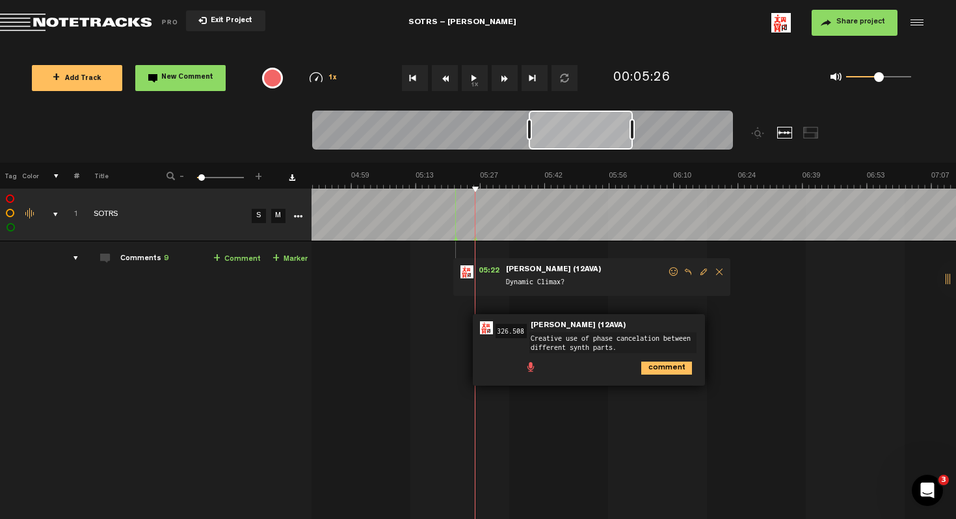
type textarea "Creative use of phase cancelation between different synth parts."
click at [657, 372] on icon "comment" at bounding box center [666, 367] width 51 height 13
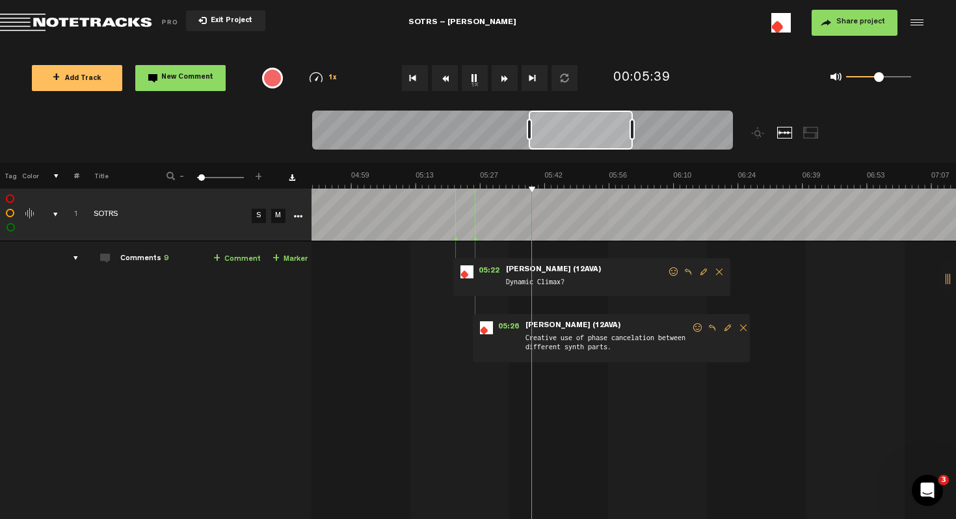
click at [696, 271] on span "Edit comment" at bounding box center [704, 271] width 16 height 9
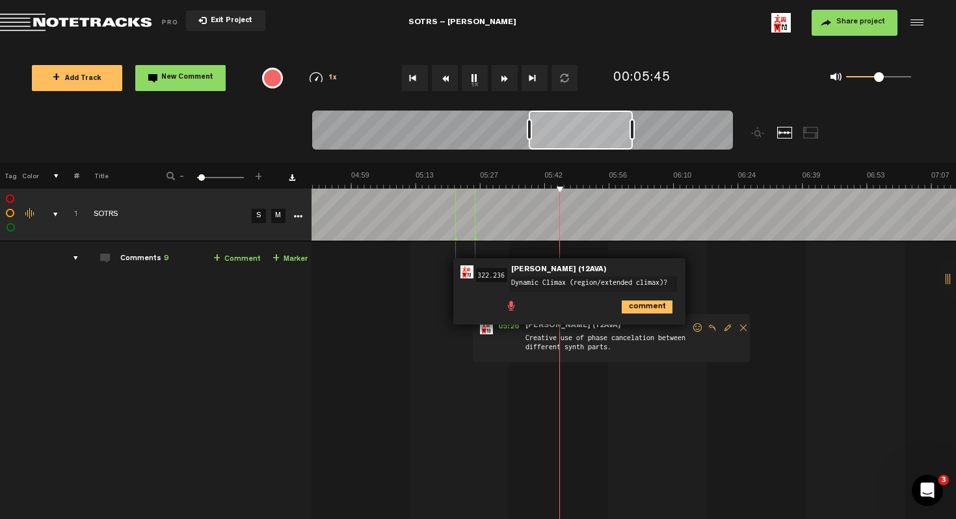
type textarea "Dynamic Climax (region/extended climax)?"
click at [717, 440] on td "1 SOTRS S M SOTRS by [PERSON_NAME] (12AVA) 1 collaborators 00:31 - NaN:[PERSON_…" at bounding box center [633, 384] width 644 height 287
click at [643, 309] on icon "comment" at bounding box center [646, 306] width 51 height 13
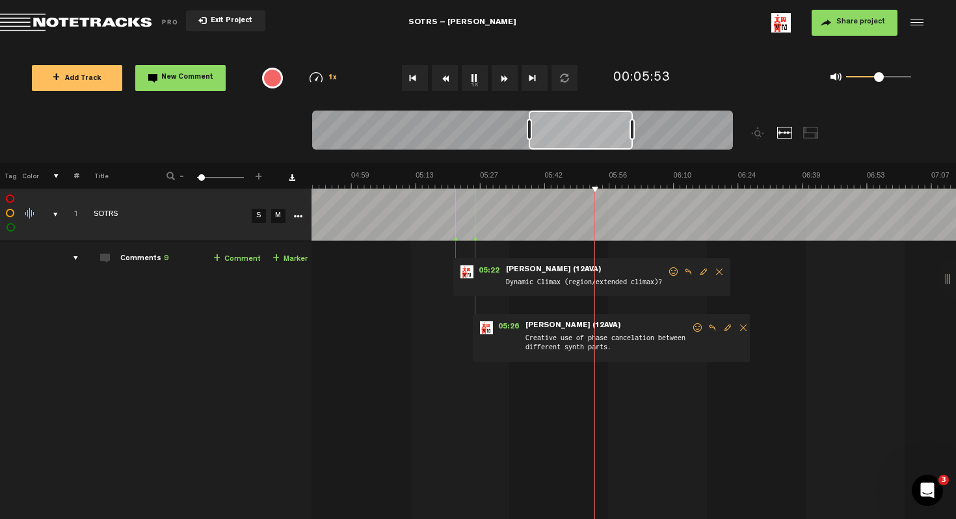
click at [640, 278] on span "Dynamic Climax (region/extended climax)?" at bounding box center [585, 283] width 163 height 14
click at [711, 276] on span "Delete comment" at bounding box center [719, 271] width 16 height 9
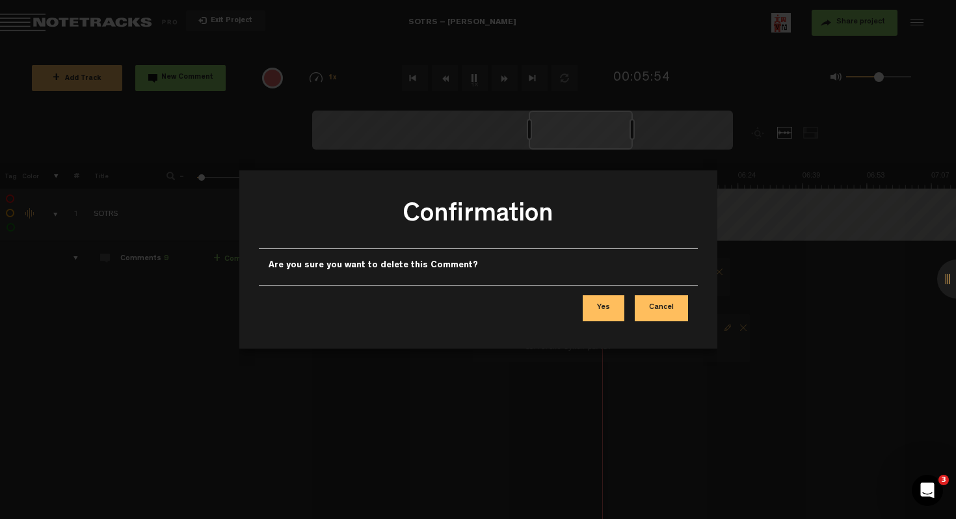
click at [665, 307] on button "Cancel" at bounding box center [660, 308] width 53 height 26
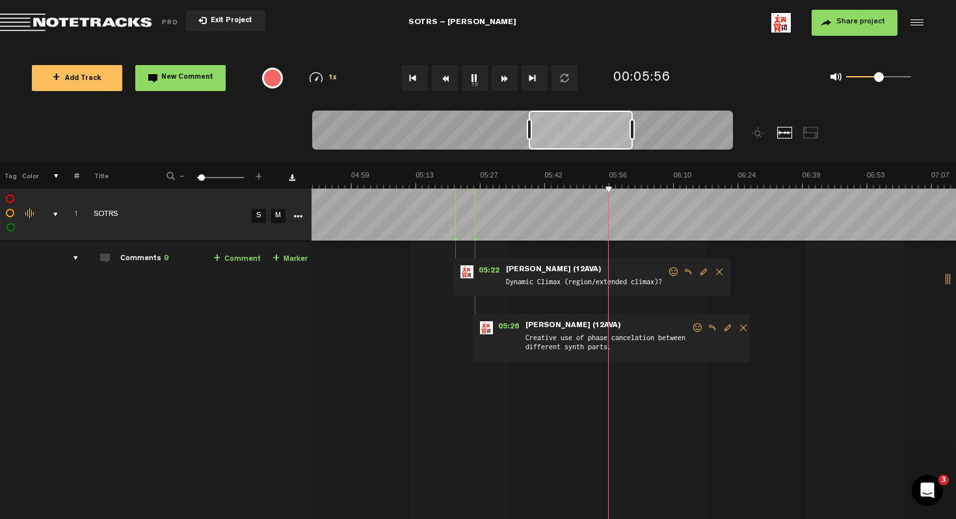
click at [712, 273] on span "Delete comment" at bounding box center [719, 271] width 16 height 9
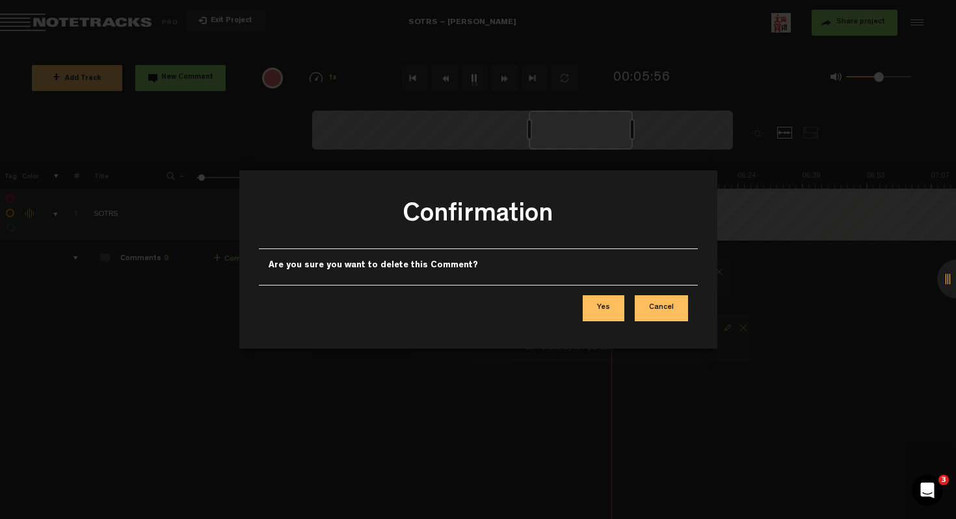
click at [599, 311] on button "Yes" at bounding box center [603, 308] width 42 height 26
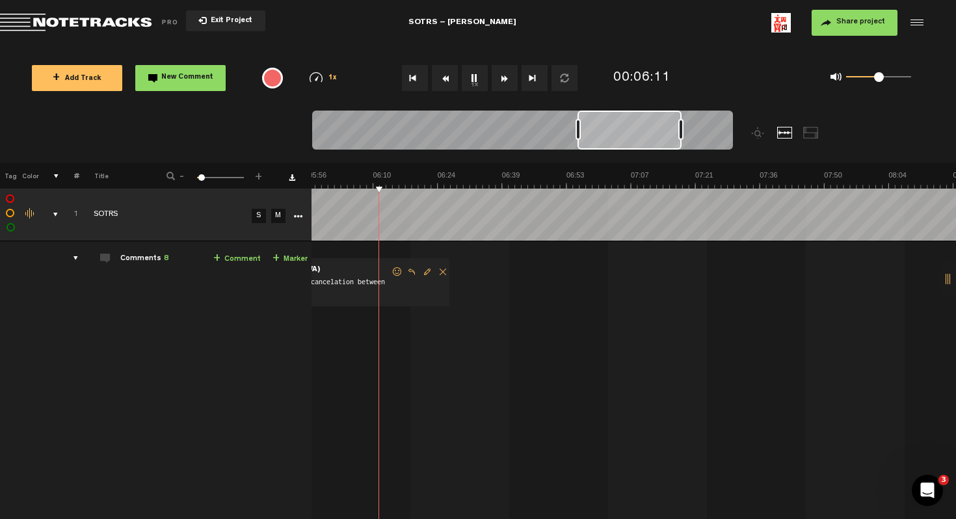
scroll to position [0, 1379]
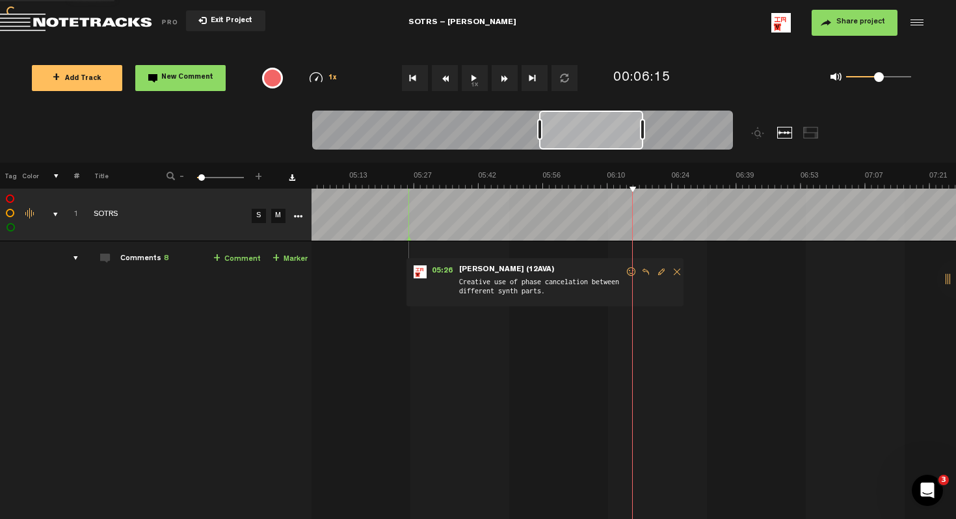
click at [548, 183] on img at bounding box center [220, 179] width 2577 height 18
drag, startPoint x: 549, startPoint y: 183, endPoint x: 561, endPoint y: 185, distance: 12.6
click at [561, 185] on img at bounding box center [220, 179] width 2577 height 18
click at [232, 259] on link "+ Comment" at bounding box center [236, 259] width 47 height 15
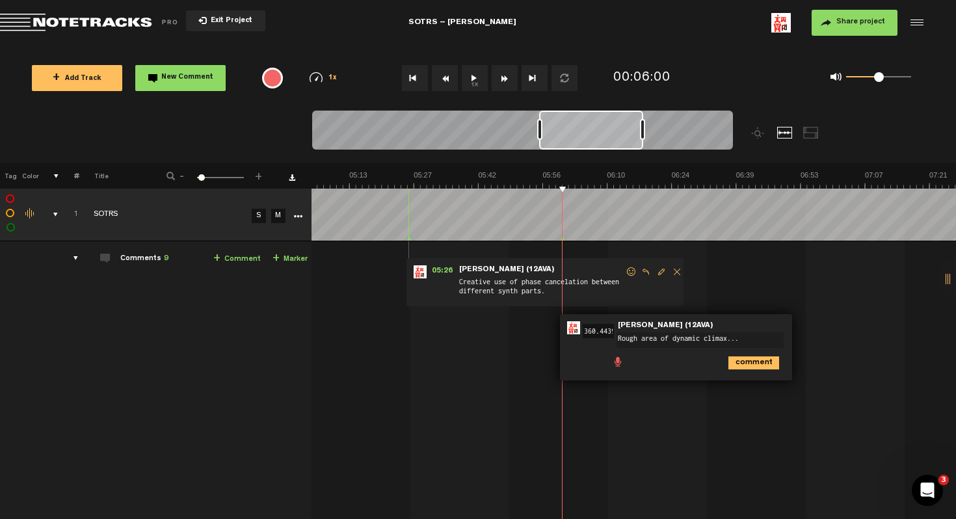
type textarea "Rough area of dynamic climax..."
click at [739, 370] on div "comment" at bounding box center [678, 361] width 222 height 25
click at [739, 367] on icon "comment" at bounding box center [753, 362] width 51 height 13
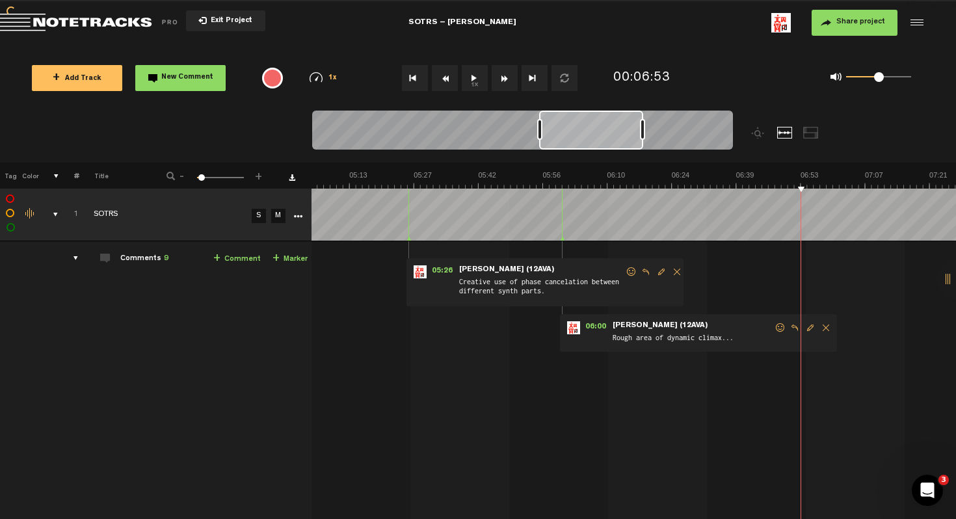
click at [761, 184] on img at bounding box center [220, 179] width 2577 height 18
click at [763, 184] on img at bounding box center [220, 179] width 2577 height 18
click at [235, 252] on link "+ Comment" at bounding box center [236, 259] width 47 height 15
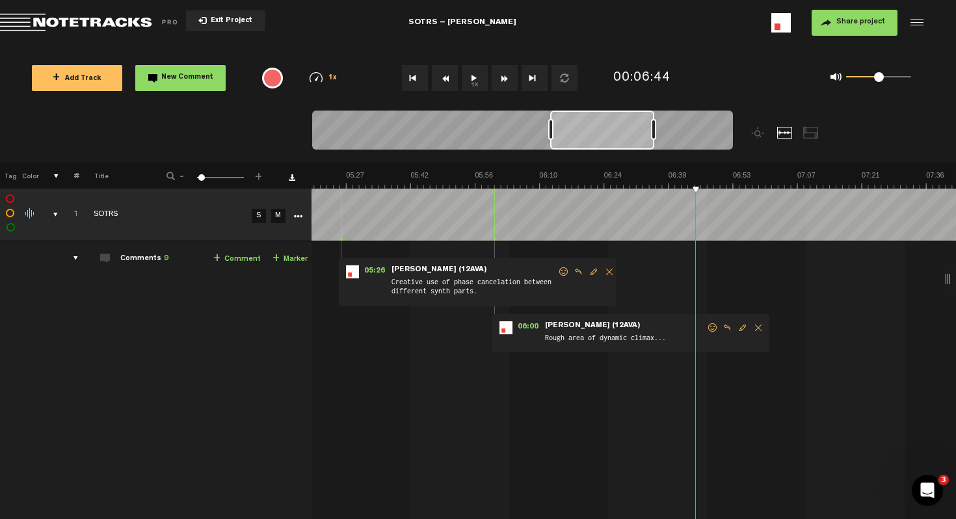
scroll to position [0, 1447]
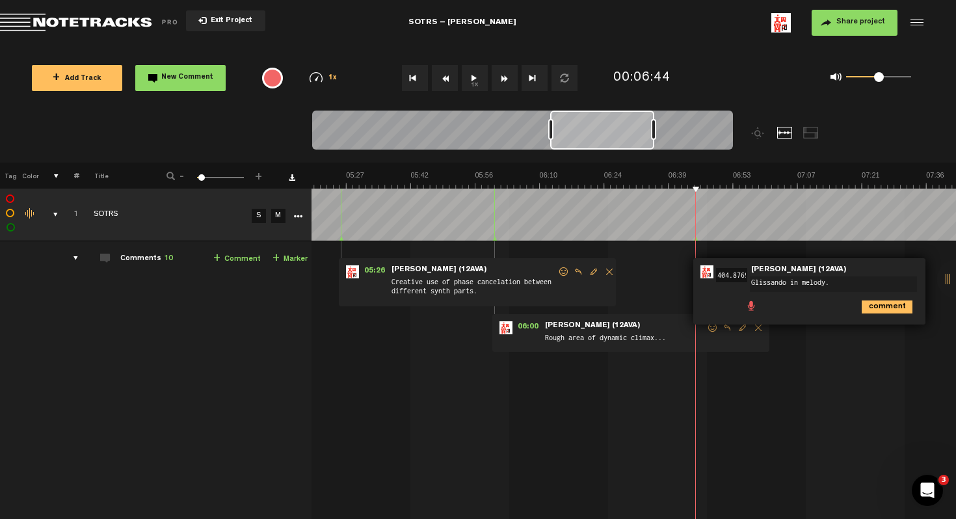
click at [785, 285] on textarea "Glissando in melody." at bounding box center [833, 284] width 167 height 16
click at [805, 283] on textarea "Glissando/gliss in melody." at bounding box center [833, 284] width 167 height 16
click at [876, 282] on textarea "Glissando (gliss.) in melody." at bounding box center [833, 284] width 167 height 16
type textarea "Glissando (gliss.) in melody. Synth "glide" setting or pitch bend."
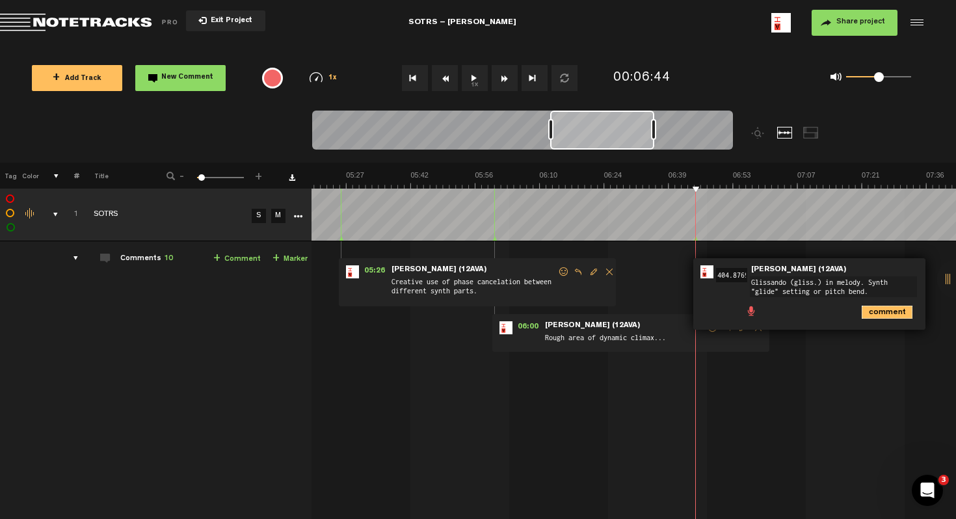
click at [885, 312] on icon "comment" at bounding box center [886, 312] width 51 height 13
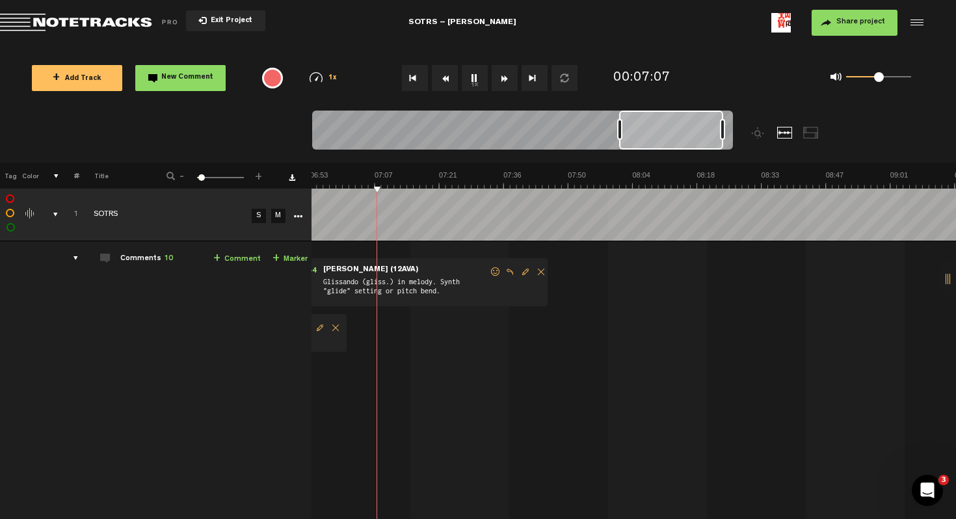
scroll to position [0, 1870]
click at [239, 254] on link "+ Comment" at bounding box center [236, 259] width 47 height 15
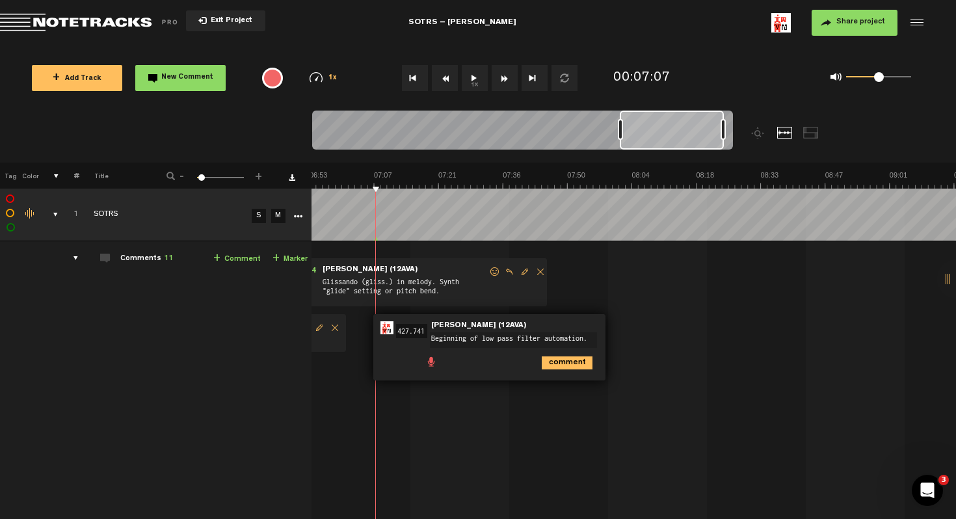
click at [577, 343] on textarea "Beginning of low pass filter automation." at bounding box center [513, 340] width 167 height 16
type textarea "Beginning of low pass filter automation."
click at [558, 363] on icon "comment" at bounding box center [566, 362] width 51 height 13
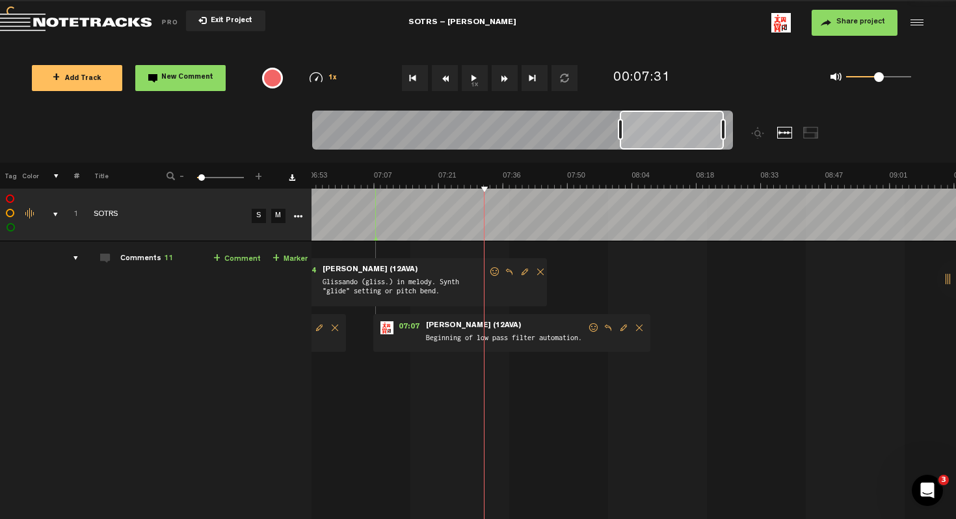
drag, startPoint x: 400, startPoint y: 317, endPoint x: 441, endPoint y: 317, distance: 41.6
click at [441, 317] on div "07:07 - NaN:[PERSON_NAME] • [PERSON_NAME] (12AVA): "Beginning of low pass filte…" at bounding box center [511, 333] width 277 height 38
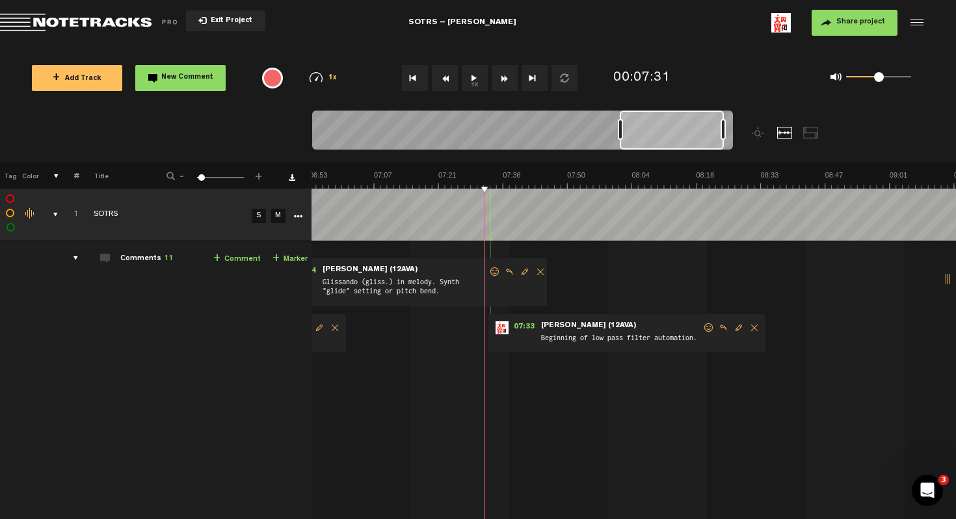
drag, startPoint x: 365, startPoint y: 238, endPoint x: 480, endPoint y: 240, distance: 115.1
click at [480, 240] on td at bounding box center [633, 215] width 644 height 53
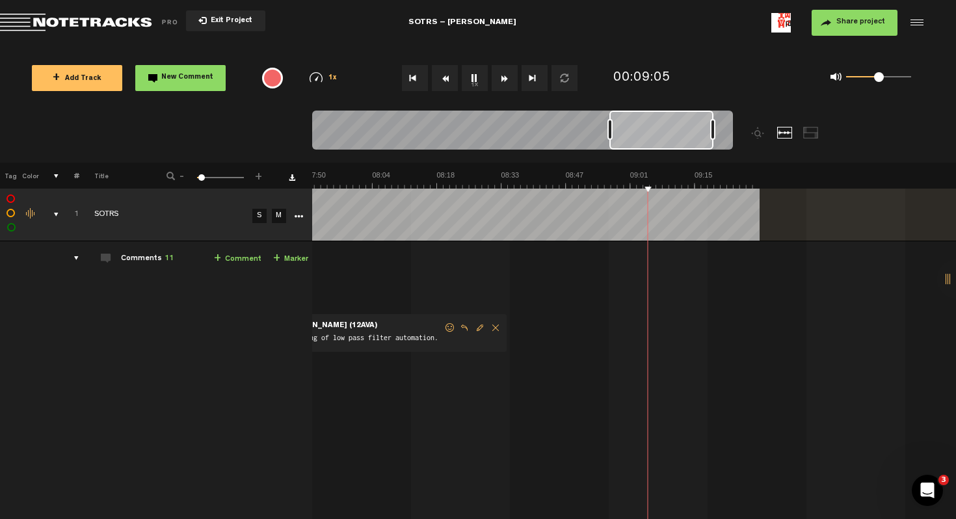
scroll to position [0, 2130]
click at [478, 327] on span "Edit comment" at bounding box center [480, 327] width 16 height 9
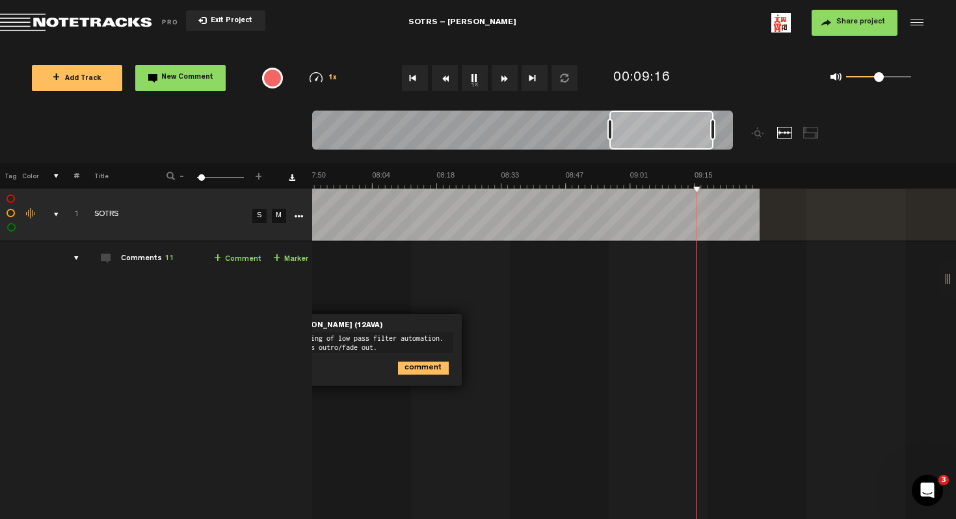
type textarea "Beginning of low pass filter automation. Creates outro/fade out."
click at [432, 372] on icon "comment" at bounding box center [423, 367] width 51 height 13
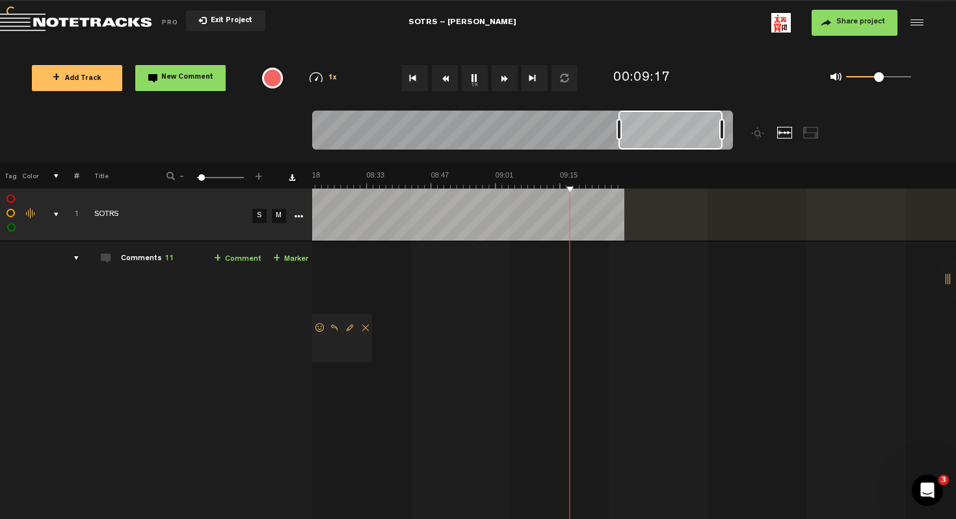
scroll to position [0, 2186]
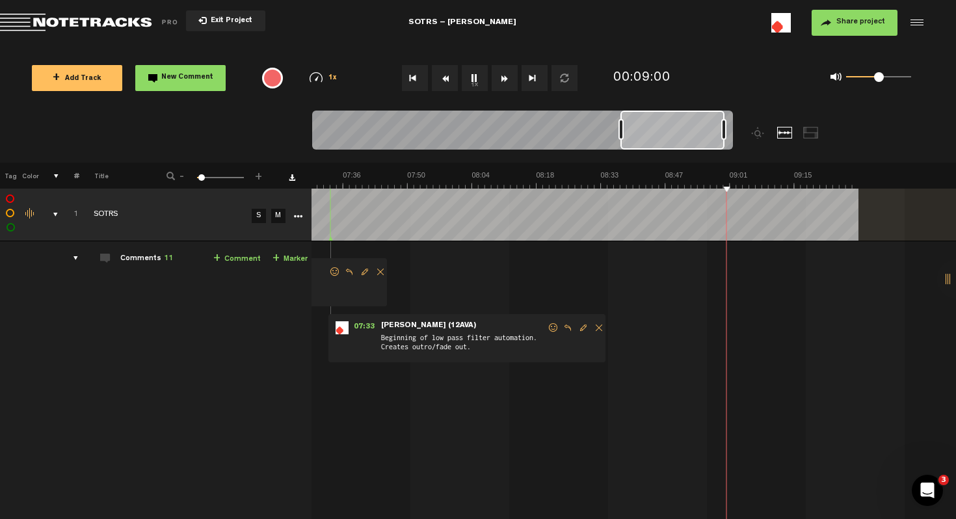
click at [233, 255] on link "+ Comment" at bounding box center [236, 259] width 47 height 15
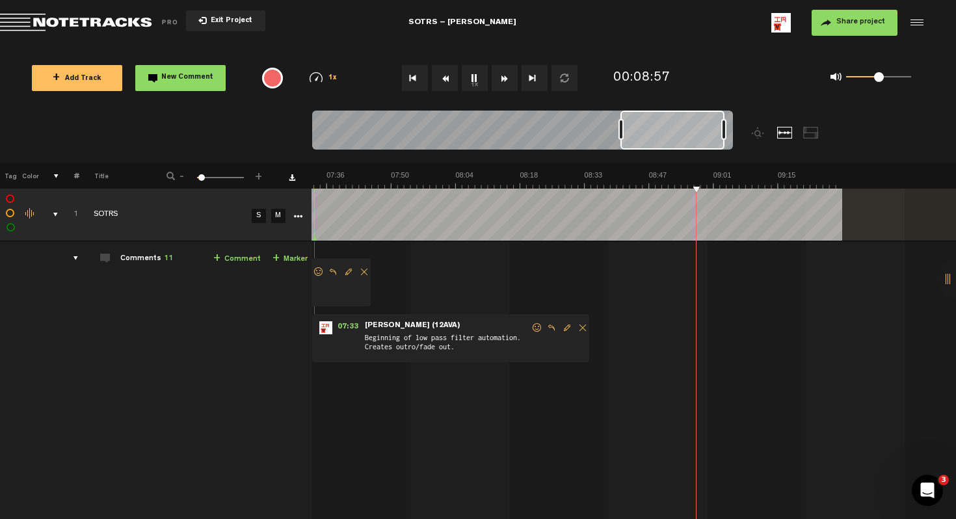
scroll to position [0, 2046]
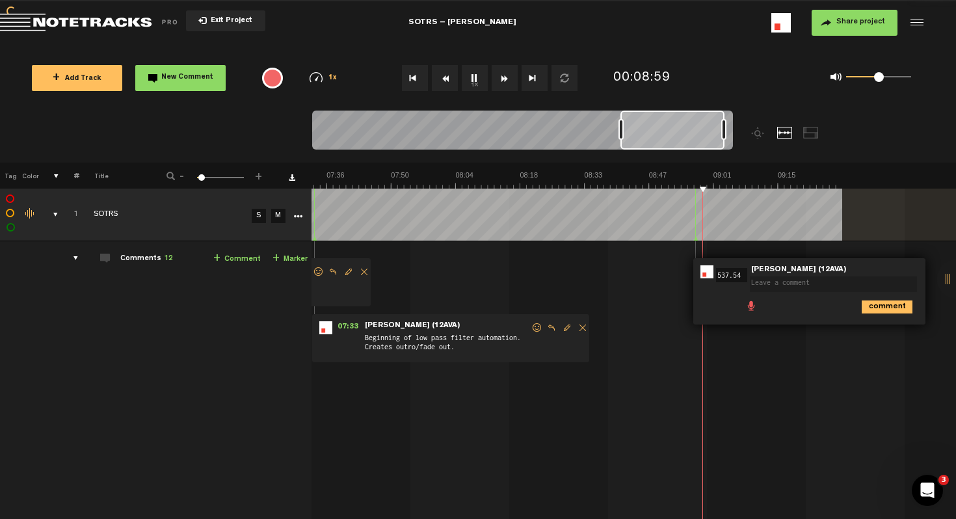
type textarea "i"
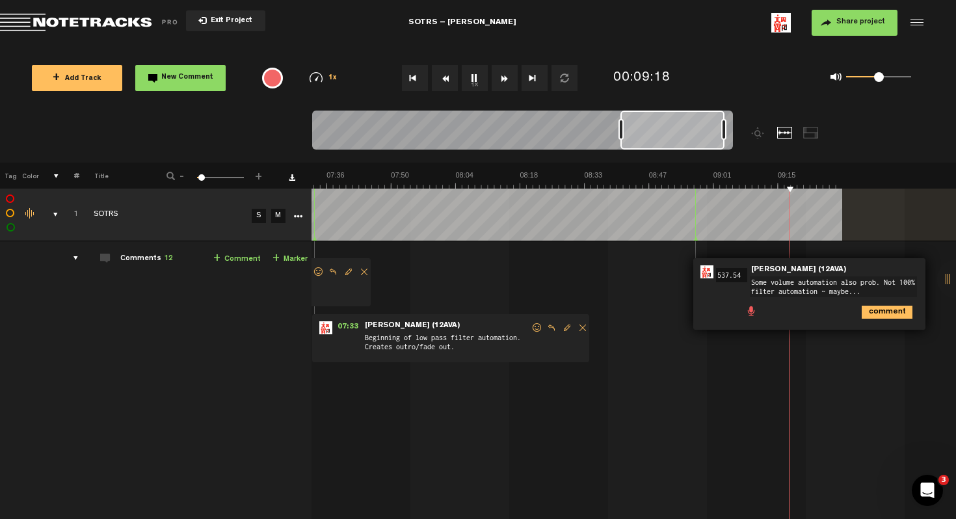
type textarea "Some volume automation also prob. Not 100% filter automation ~ maybe..."
click at [894, 313] on icon "comment" at bounding box center [886, 312] width 51 height 13
click at [718, 350] on td "1 SOTRS S M SOTRS by [PERSON_NAME] (12AVA) 1 collaborators 00:31 - NaN:[PERSON_…" at bounding box center [633, 384] width 644 height 287
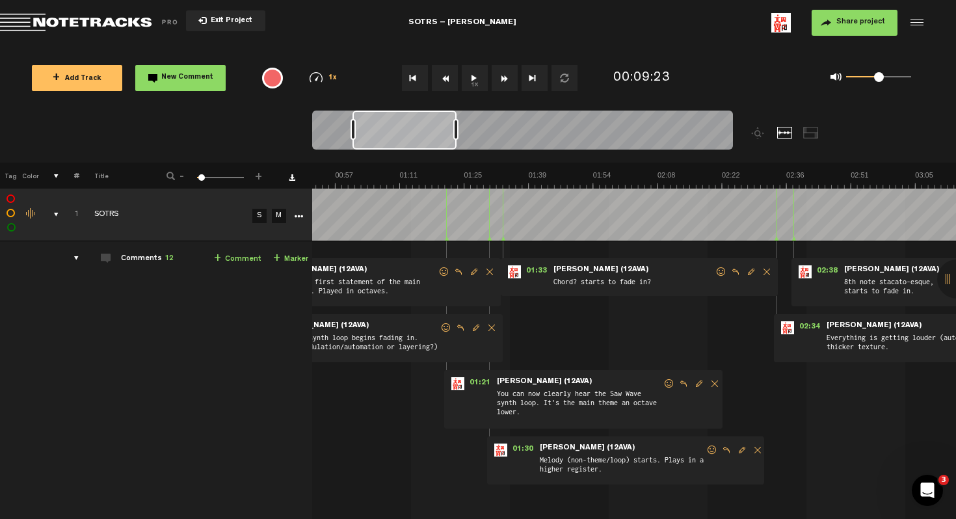
scroll to position [0, 0]
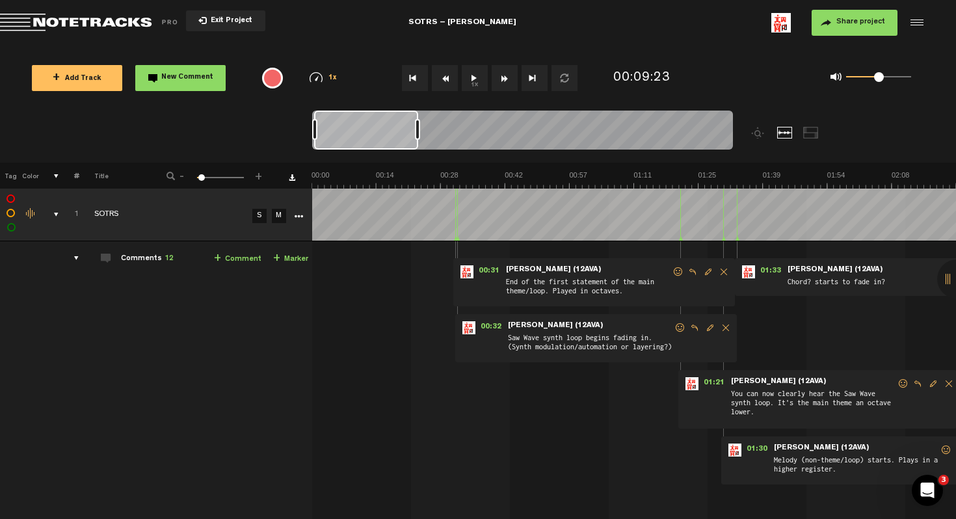
drag, startPoint x: 547, startPoint y: 22, endPoint x: 449, endPoint y: 24, distance: 98.8
click at [449, 24] on md-toolbar "Exit Project SOTRS – [PERSON_NAME] Share project Save project" at bounding box center [478, 23] width 956 height 46
copy div "[PERSON_NAME]"
click at [617, 31] on div "Share project Save project" at bounding box center [770, 23] width 308 height 26
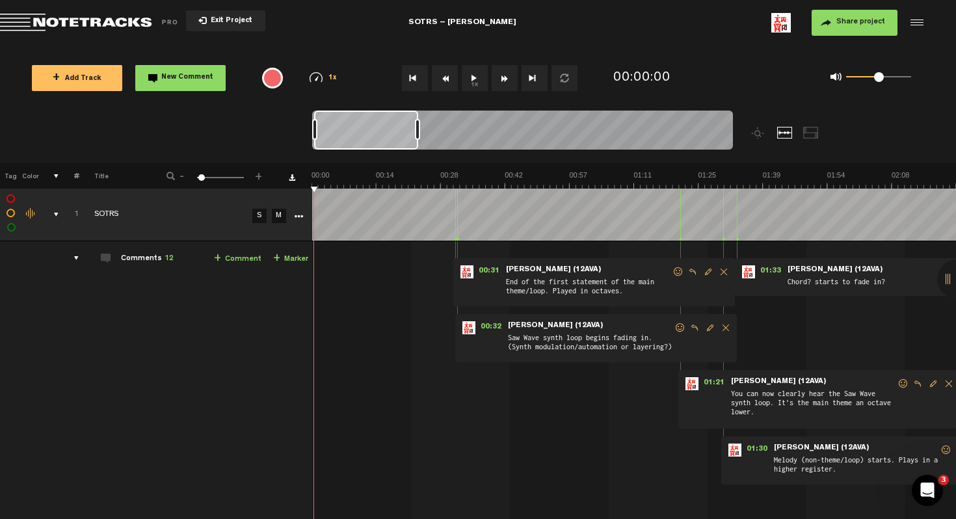
click at [237, 250] on td "Comments 12 + Comment + Marker" at bounding box center [195, 384] width 233 height 287
click at [237, 257] on link "+ Comment" at bounding box center [237, 259] width 47 height 15
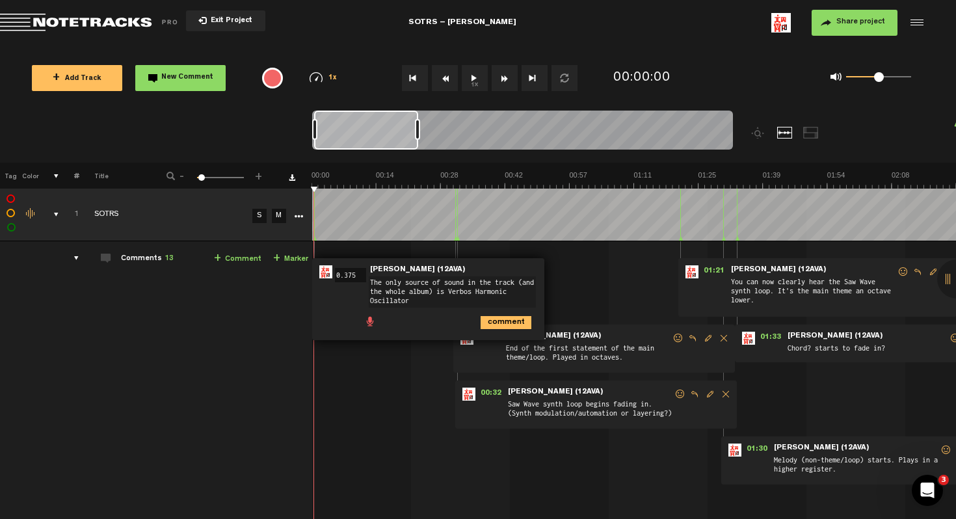
click at [448, 291] on textarea "The only source of sound in the track (and the whole album) is Verbos Harmonic …" at bounding box center [452, 291] width 167 height 31
click at [447, 296] on textarea "The only source of sound in the track (and the whole album) is the Verbos Harmo…" at bounding box center [452, 291] width 167 height 31
click at [450, 299] on textarea "The only source of sound in the track (and the whole album) is the Verbos Harmo…" at bounding box center [452, 291] width 167 height 31
type textarea "The only source of sound in the track (and the whole album) is the Verbos Harmo…"
click at [506, 320] on icon "comment" at bounding box center [505, 322] width 51 height 13
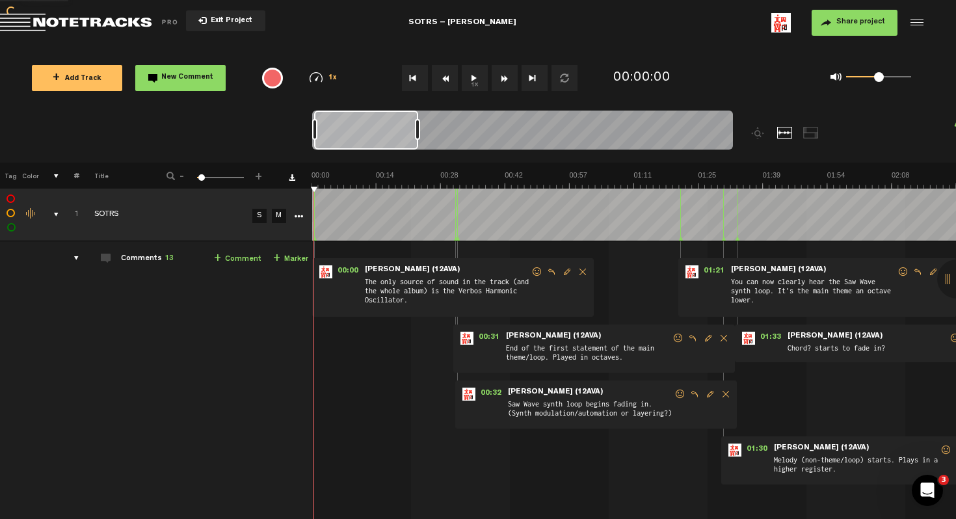
click at [382, 366] on div "00:00 - NaN:[PERSON_NAME] • [PERSON_NAME] (12AVA): "The only source of sound in…" at bounding box center [635, 390] width 642 height 276
click at [552, 270] on span "Reply to comment" at bounding box center [551, 271] width 16 height 9
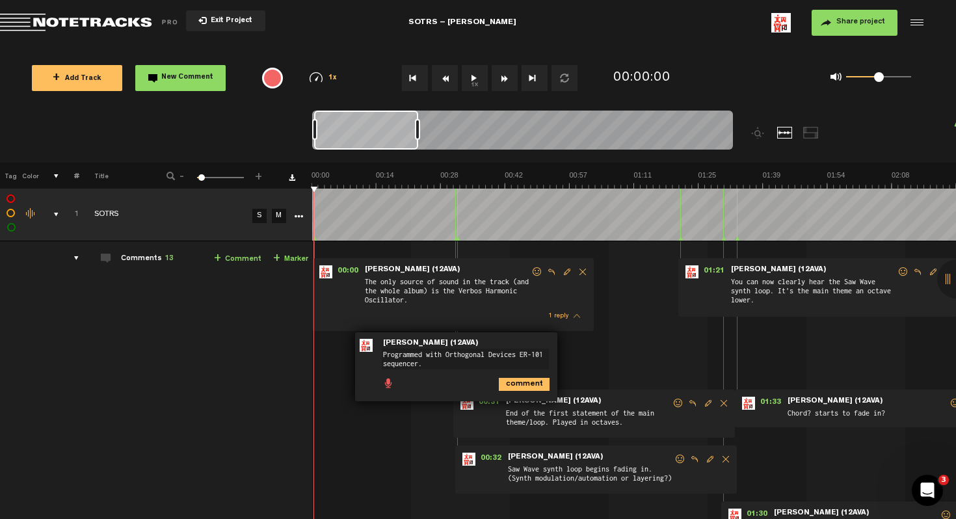
type textarea "Programmed with Orthogonal Devices ER-101 sequencer."
click at [529, 385] on icon "comment" at bounding box center [524, 384] width 51 height 13
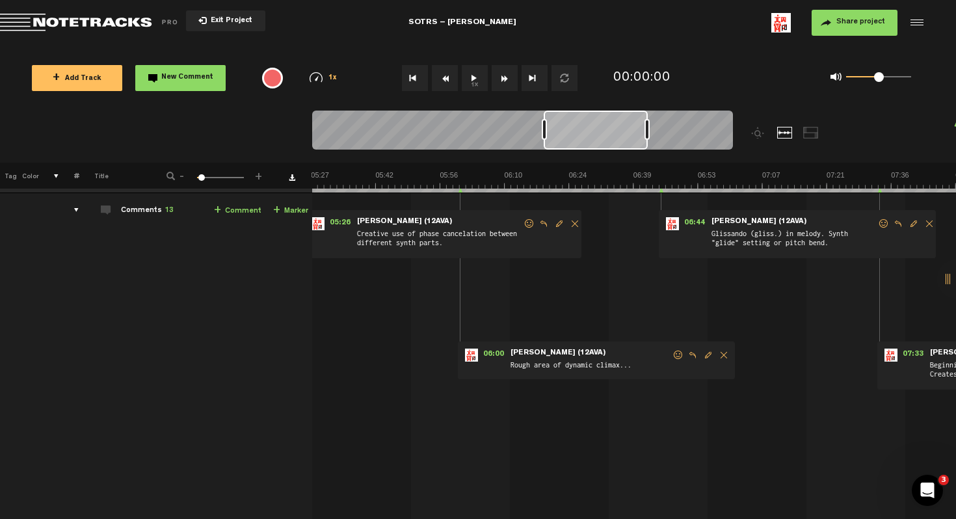
scroll to position [0, 1326]
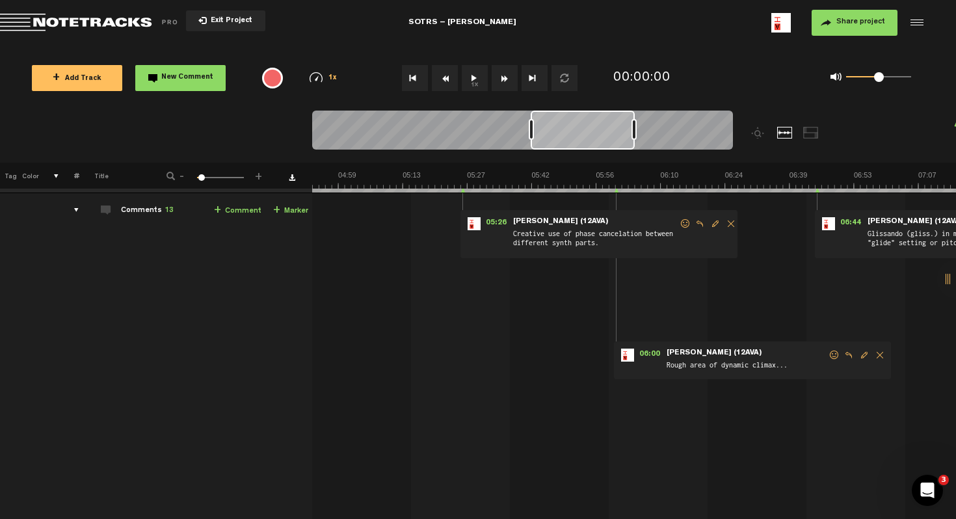
click at [698, 222] on span "Reply to comment" at bounding box center [700, 223] width 16 height 9
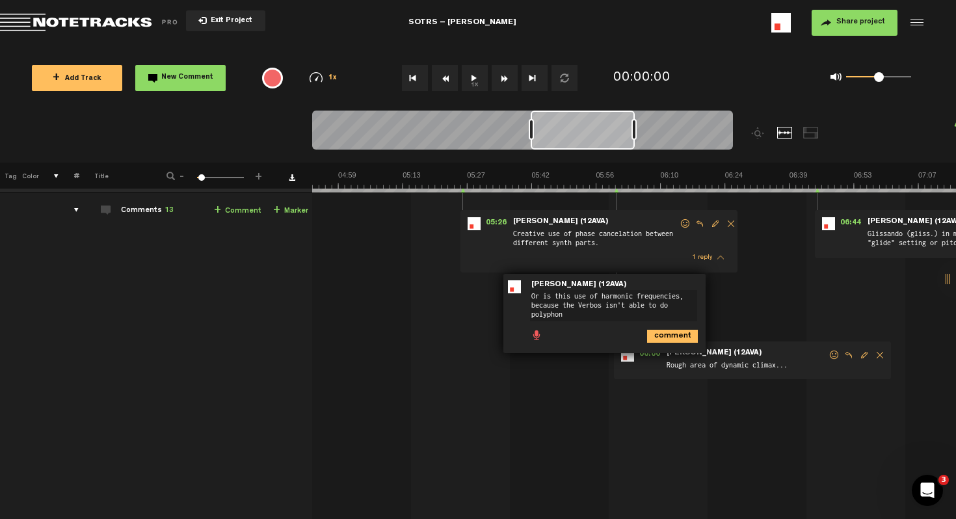
scroll to position [0, 0]
click at [585, 296] on textarea "Or is this use of harmonic frequencies, because the Verbos isn't able to do pol…" at bounding box center [613, 305] width 167 height 31
click at [554, 297] on textarea "Or is this use of harmonic frequencies, because the Verbos isn't able to do pol…" at bounding box center [613, 305] width 167 height 31
drag, startPoint x: 546, startPoint y: 297, endPoint x: 565, endPoint y: 297, distance: 18.9
click at [565, 297] on textarea "Or is this use of harmonic frequencies, because the Verbos isn't able to do pol…" at bounding box center [613, 305] width 167 height 31
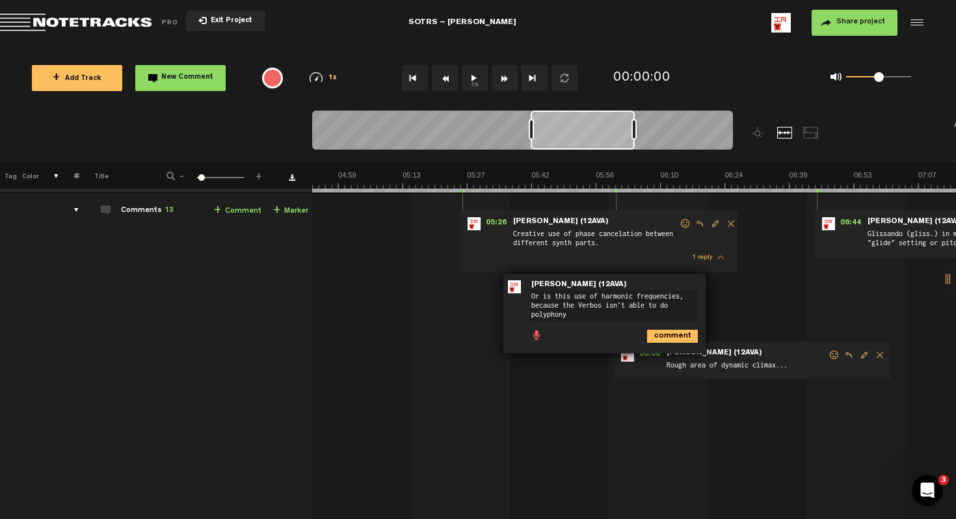
click at [565, 297] on textarea "Or is this use of harmonic frequencies, because the Verbos isn't able to do pol…" at bounding box center [613, 305] width 167 height 31
drag, startPoint x: 678, startPoint y: 298, endPoint x: 573, endPoint y: 296, distance: 105.3
click at [573, 296] on textarea "Or is this use of harmonic frequencies, because the Verbos isn't able to do pol…" at bounding box center [613, 305] width 167 height 31
type textarea "Or is this actually just other notes, because the Verbos isn't able to do polyp…"
click at [667, 340] on icon "comment" at bounding box center [672, 336] width 51 height 13
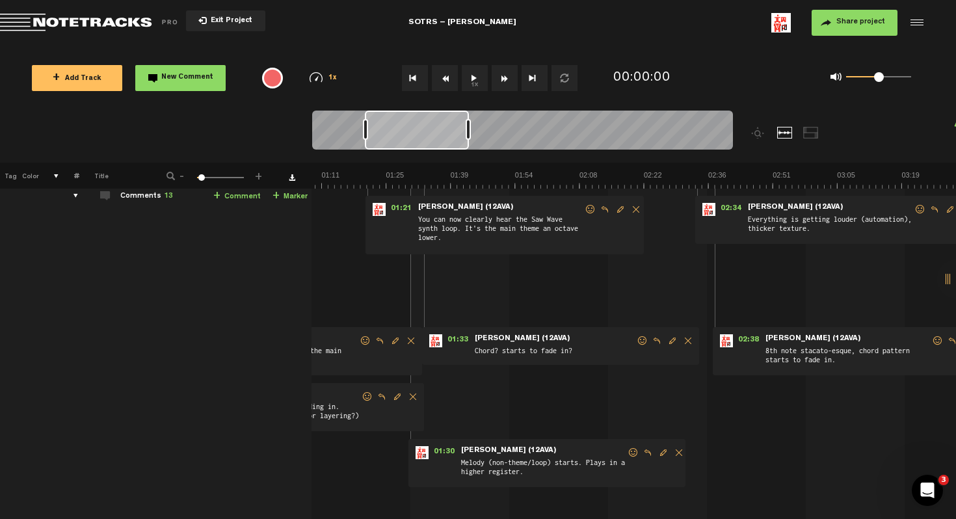
scroll to position [65, 3]
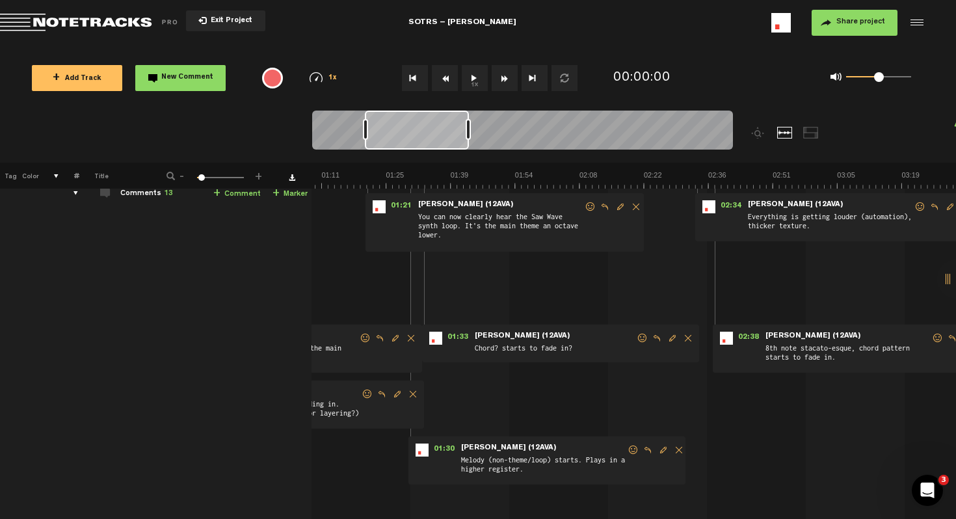
click at [654, 339] on span "Reply to comment" at bounding box center [657, 337] width 16 height 9
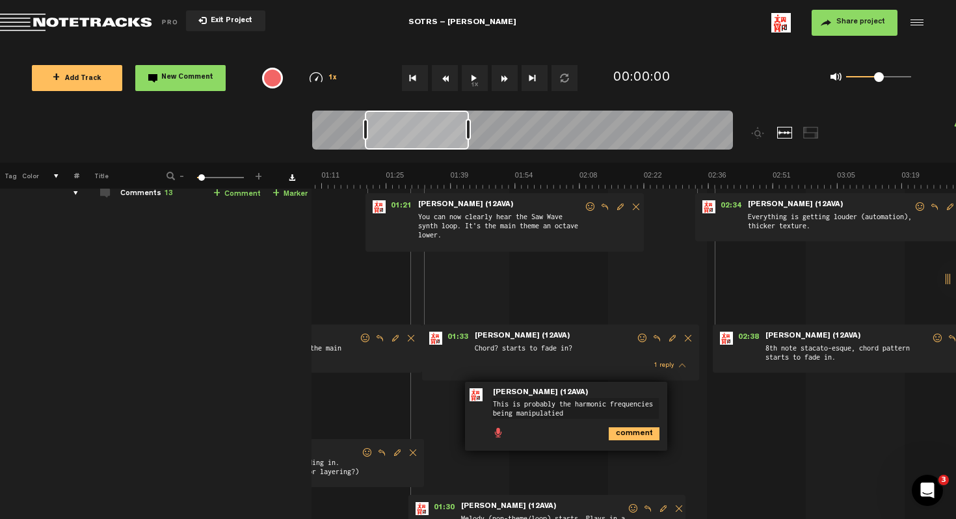
type textarea "This is probably the harmonic frequencies being manipulatied"
click at [640, 434] on icon "comment" at bounding box center [633, 433] width 51 height 13
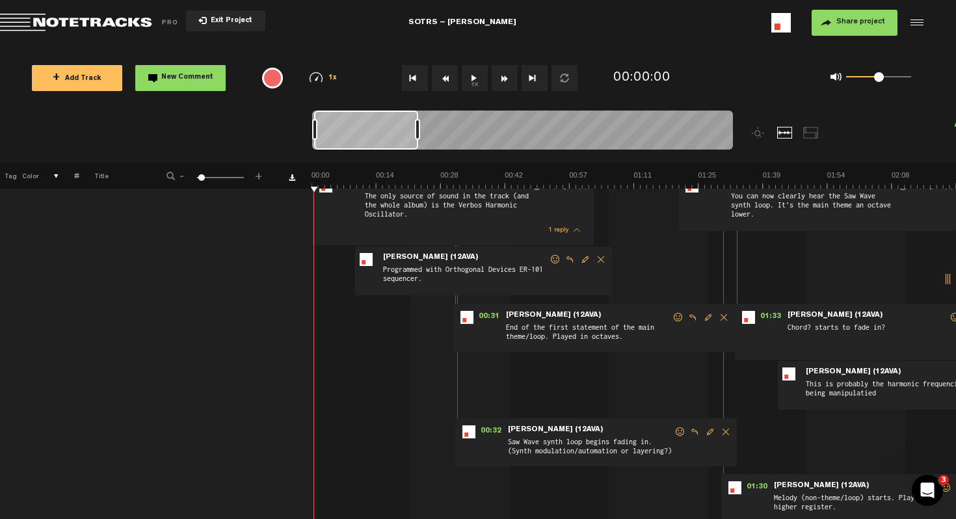
scroll to position [99, 0]
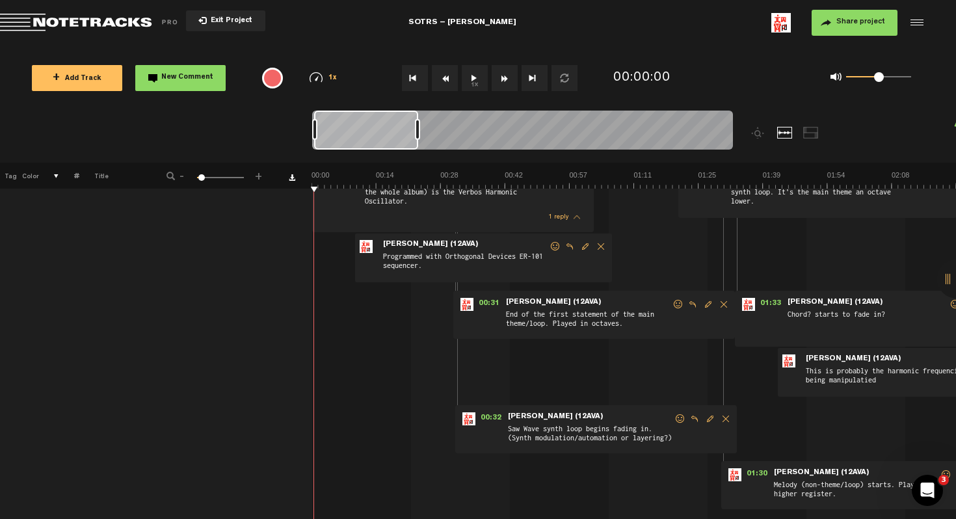
click at [693, 416] on span "Reply to comment" at bounding box center [694, 418] width 16 height 9
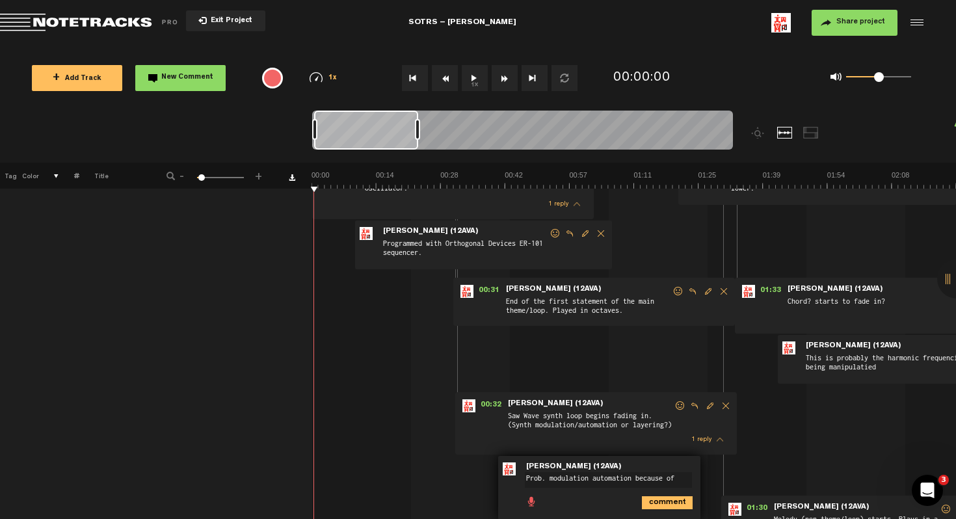
scroll to position [115, 0]
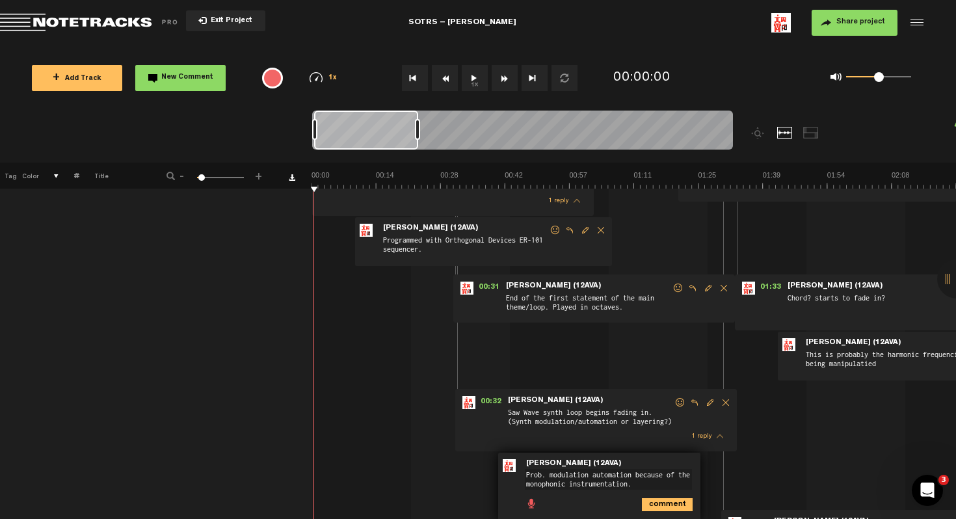
type textarea "Prob. modulation automation because of the monophonic instrumentation."
click at [660, 504] on icon "comment" at bounding box center [667, 504] width 51 height 13
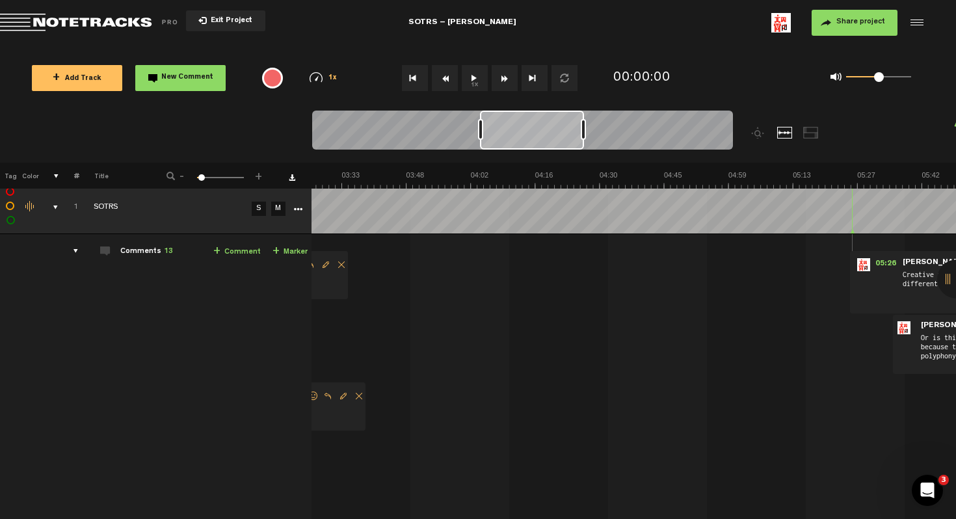
scroll to position [0, 1482]
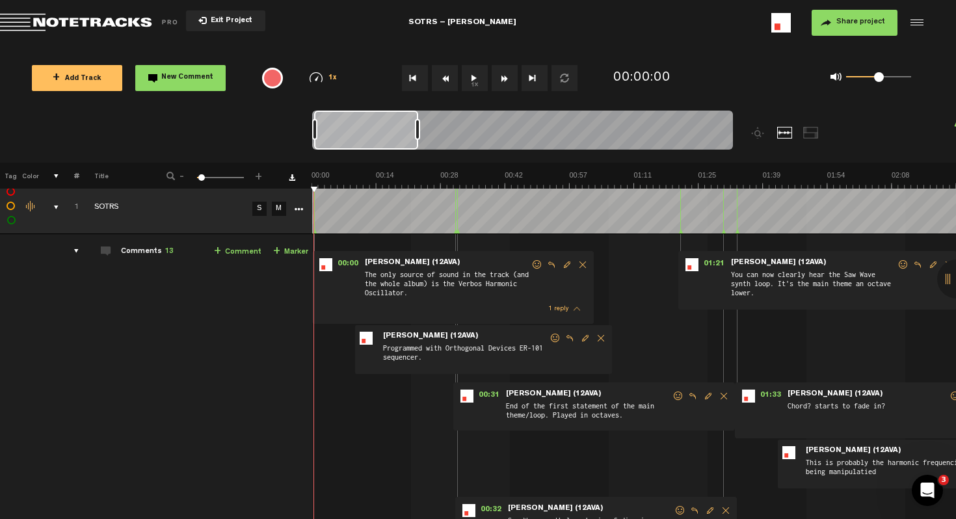
drag, startPoint x: 945, startPoint y: 280, endPoint x: 881, endPoint y: 280, distance: 63.7
click at [881, 39] on div "X Your screen size is currently not optimal for this view. X Exit Project SOTRS…" at bounding box center [478, 19] width 956 height 39
drag, startPoint x: 948, startPoint y: 280, endPoint x: 948, endPoint y: 343, distance: 63.1
click at [948, 39] on div "X Your screen size is currently not optimal for this view. X Exit Project SOTRS…" at bounding box center [478, 19] width 956 height 39
